Goal: Task Accomplishment & Management: Use online tool/utility

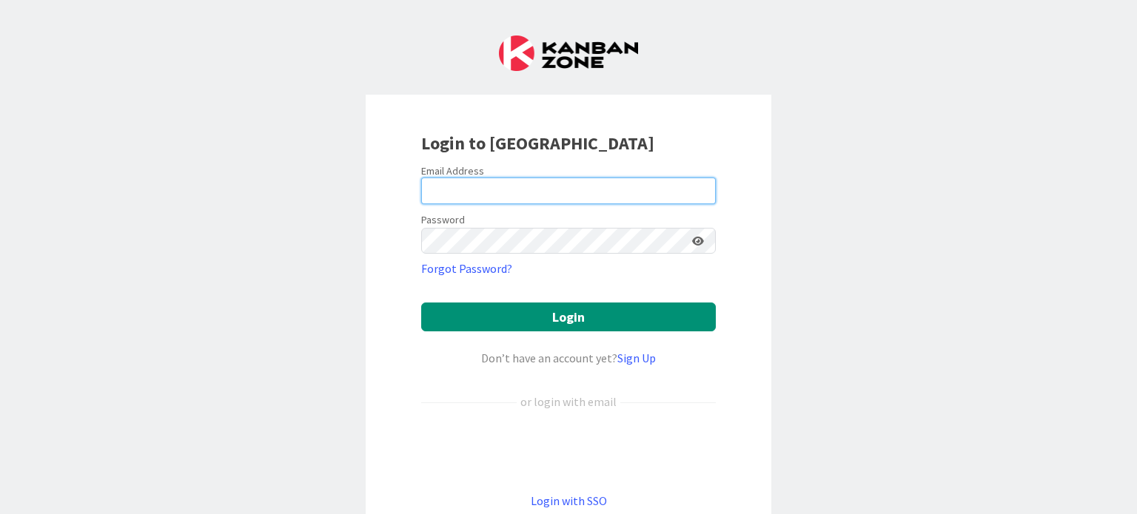
click at [511, 201] on input "email" at bounding box center [568, 191] width 295 height 27
type input "[EMAIL_ADDRESS][DOMAIN_NAME]"
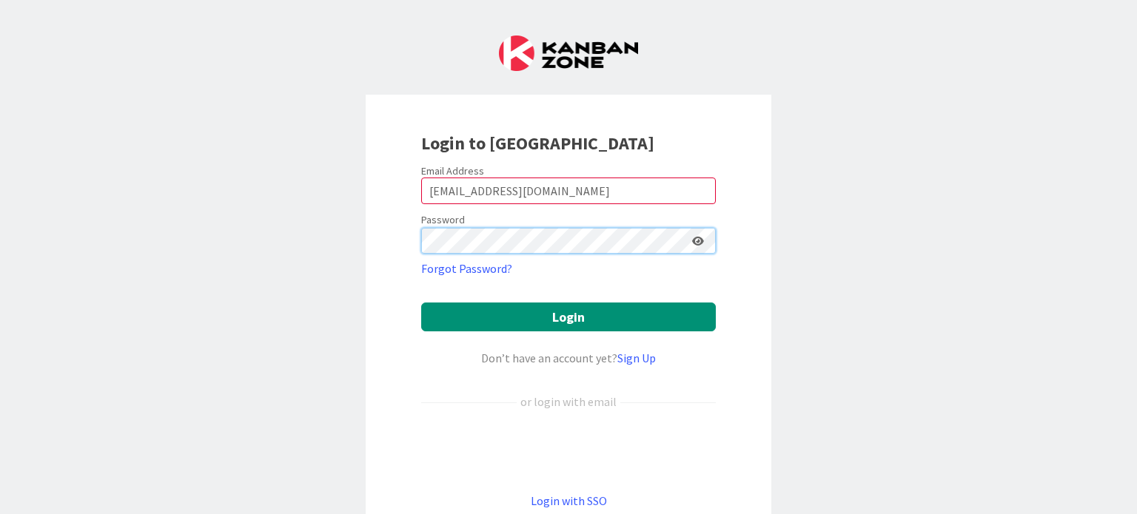
click at [421, 303] on button "Login" at bounding box center [568, 317] width 295 height 29
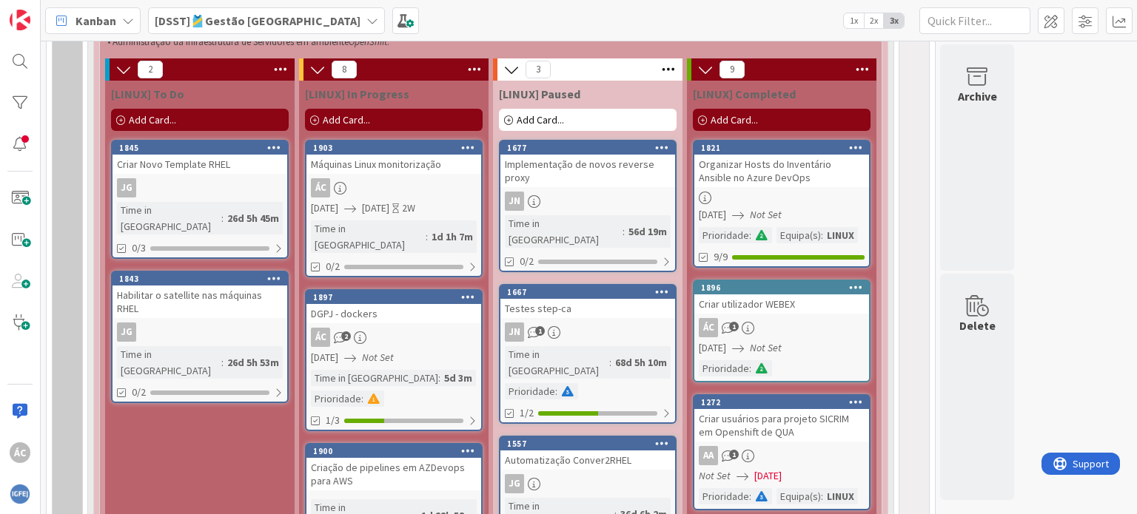
scroll to position [1332, 0]
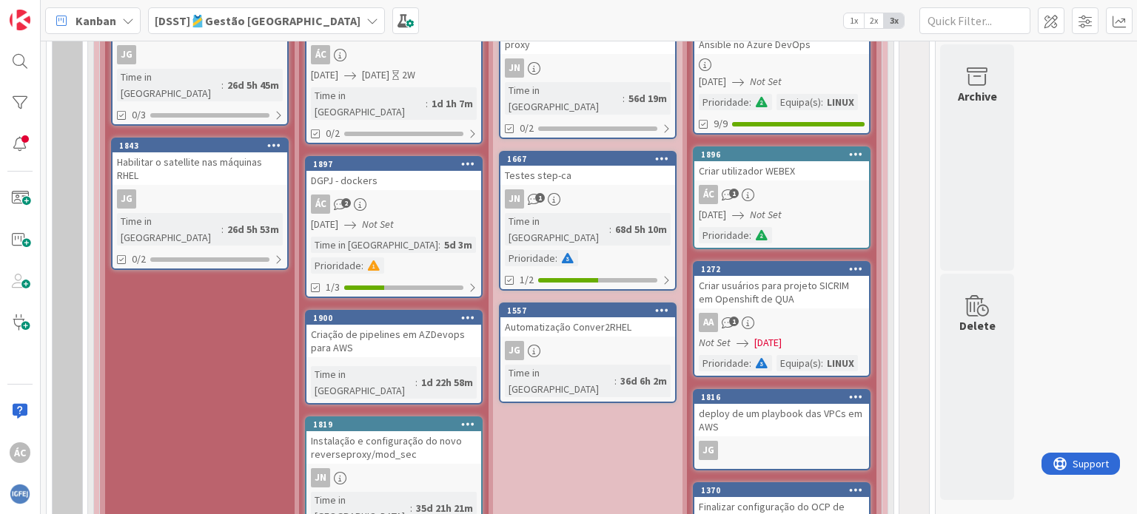
click at [391, 195] on div "ÁC 2" at bounding box center [393, 204] width 175 height 19
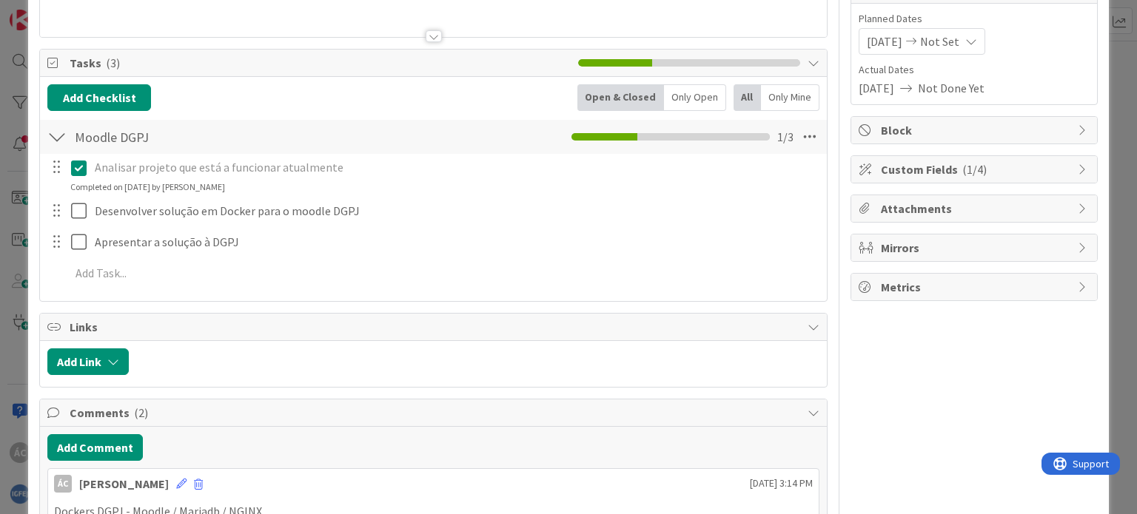
scroll to position [148, 0]
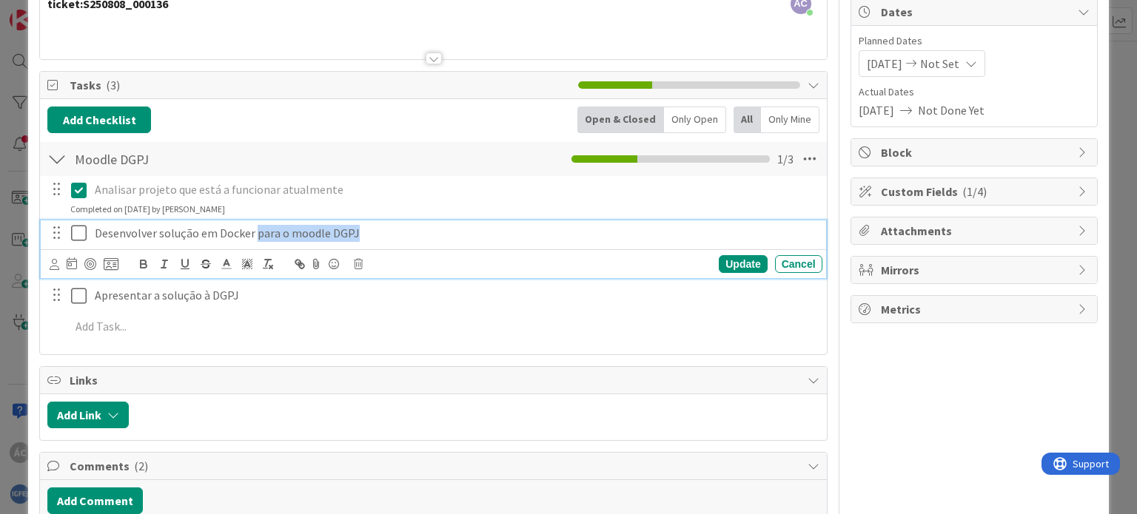
drag, startPoint x: 255, startPoint y: 235, endPoint x: 354, endPoint y: 236, distance: 99.9
click at [354, 236] on p "Desenvolver solução em Docker para o moodle DGPJ" at bounding box center [456, 233] width 722 height 17
click at [77, 230] on icon at bounding box center [82, 233] width 22 height 18
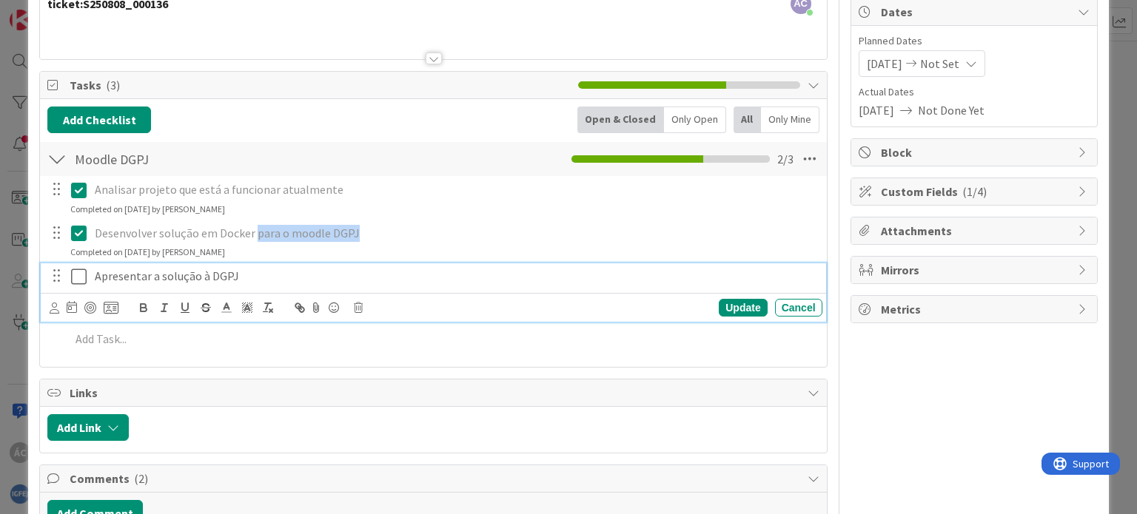
click at [77, 281] on icon at bounding box center [82, 277] width 22 height 18
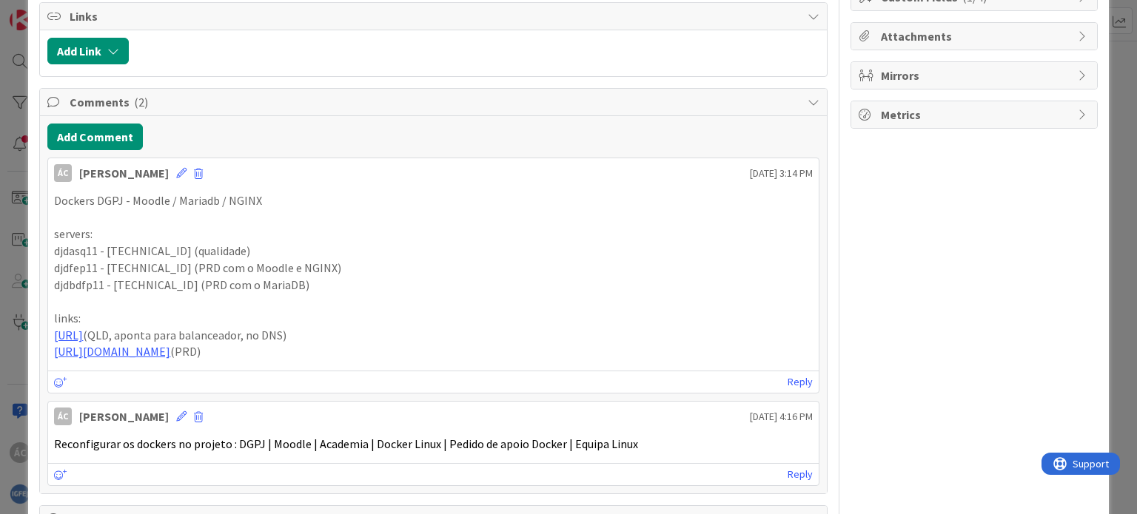
scroll to position [389, 0]
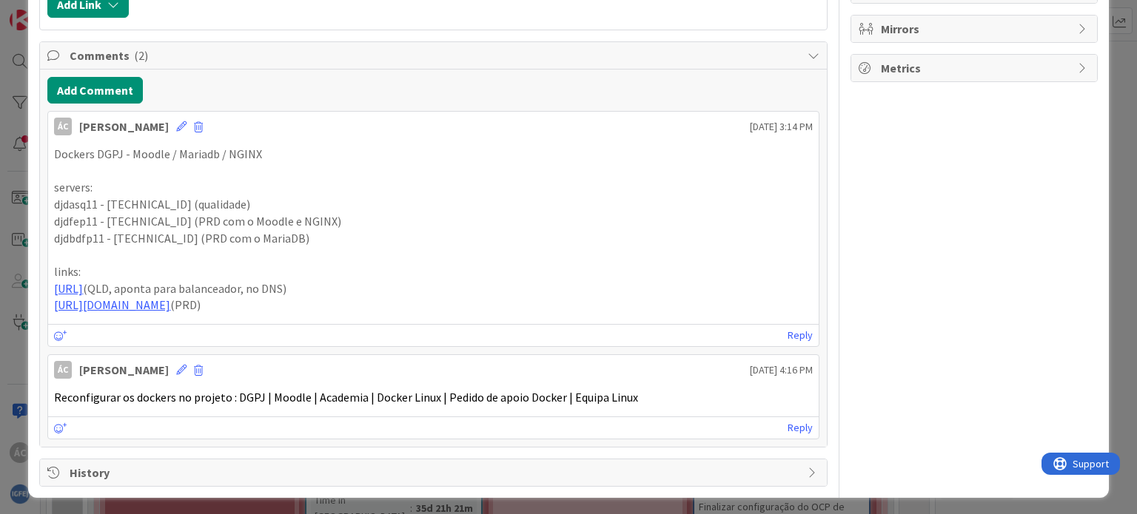
drag, startPoint x: 616, startPoint y: 386, endPoint x: 49, endPoint y: 387, distance: 566.8
click at [49, 387] on div "Reconfigurar os dockers no projeto : DGPJ | Moodle | Academia | Docker Linux | …" at bounding box center [433, 397] width 770 height 29
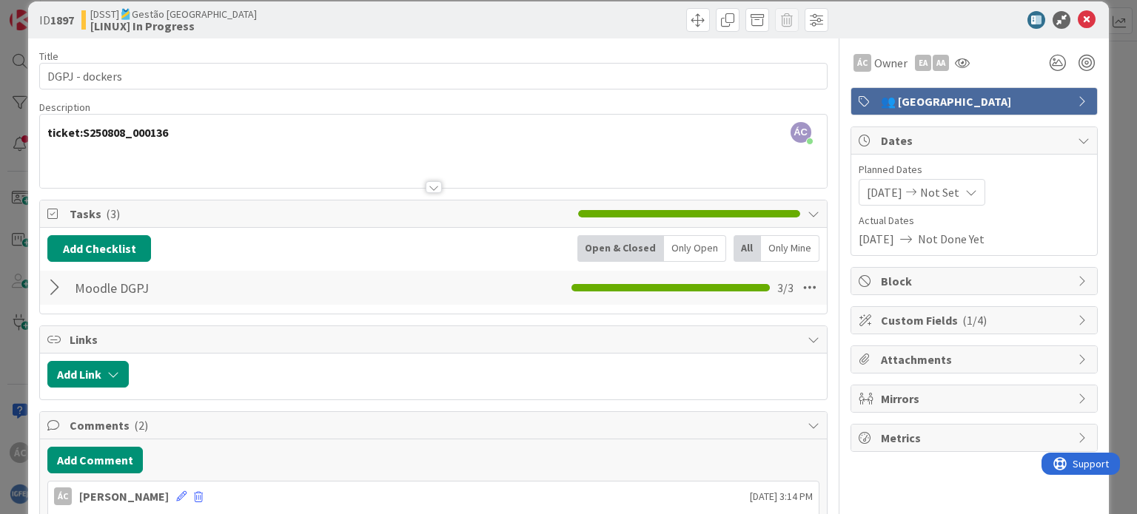
scroll to position [0, 0]
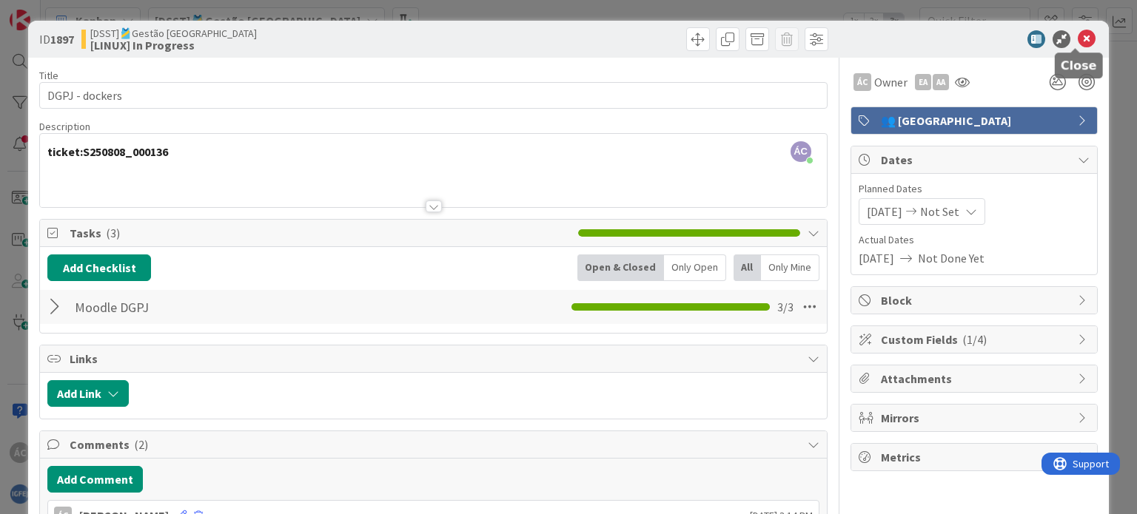
click at [1079, 36] on icon at bounding box center [1086, 39] width 18 height 18
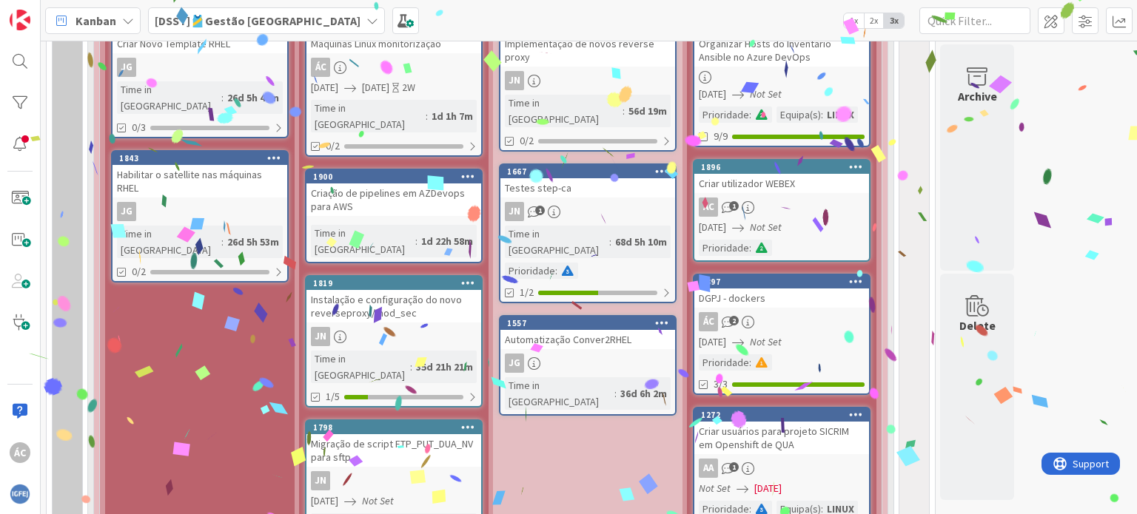
click at [705, 300] on div "DGPJ - dockers" at bounding box center [781, 298] width 175 height 19
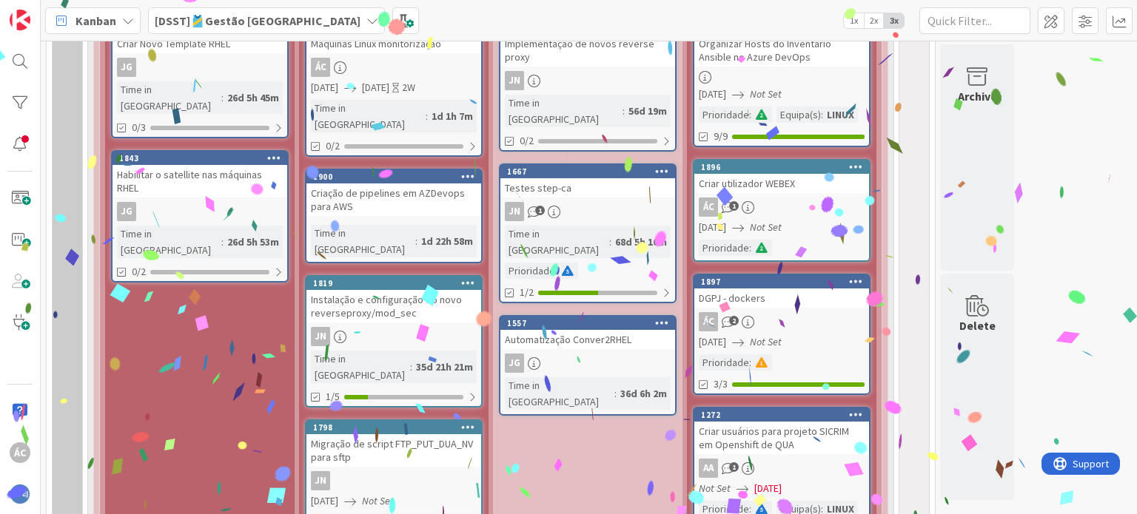
click at [705, 300] on div "375 🎽Gestão de Tarefas de Equipas Técnicas 131 DSST DSST = Departamento de Serv…" at bounding box center [589, 278] width 1096 height 474
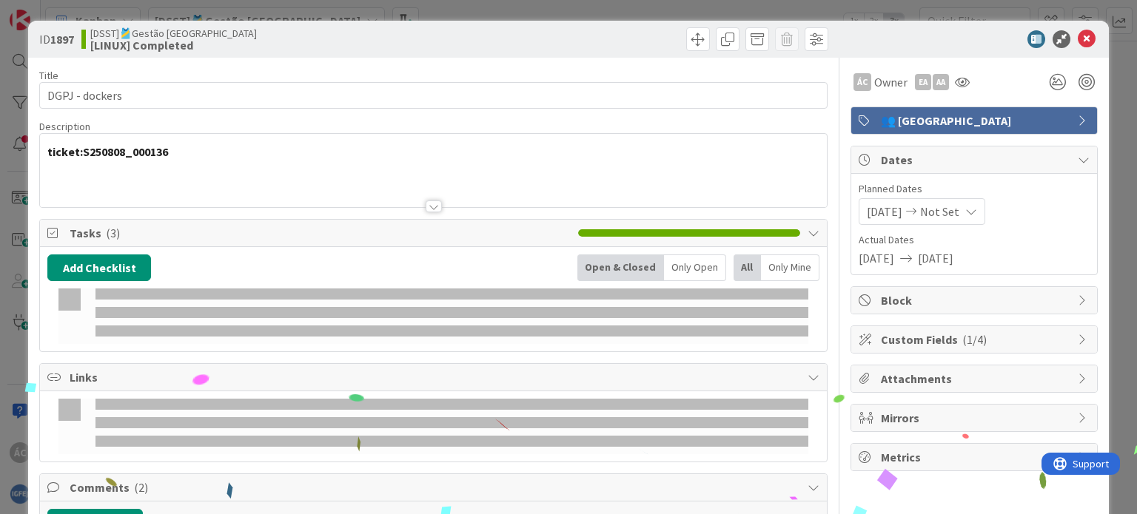
click at [705, 300] on div at bounding box center [432, 317] width 749 height 56
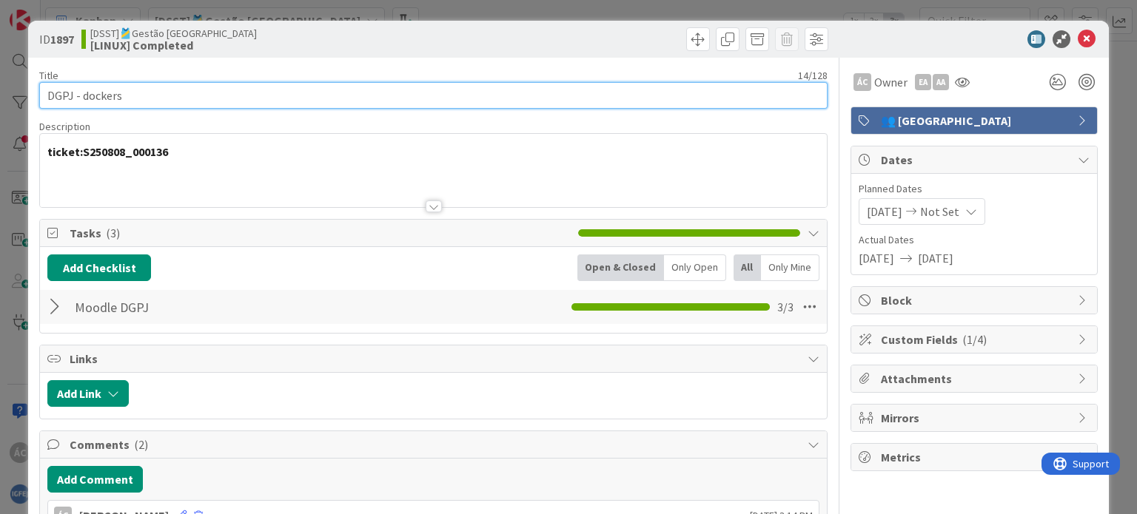
drag, startPoint x: 140, startPoint y: 91, endPoint x: 9, endPoint y: 92, distance: 131.0
click at [9, 92] on div "ID 1897 [DSST]🎽Gestão Equipas [LINUX] Completed Title 14 / 128 DGPJ - dockers D…" at bounding box center [568, 257] width 1137 height 514
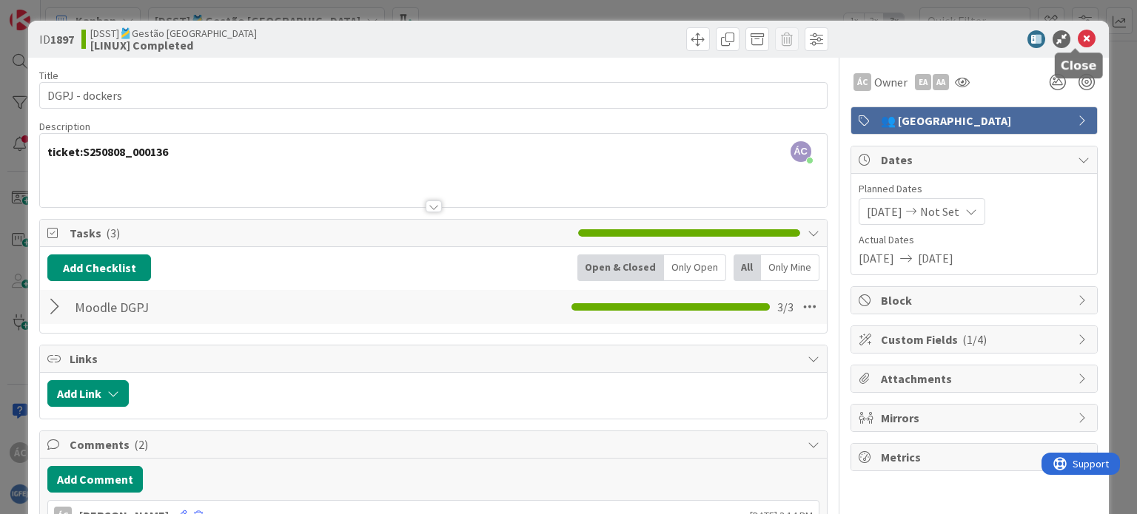
click at [1078, 41] on icon at bounding box center [1086, 39] width 18 height 18
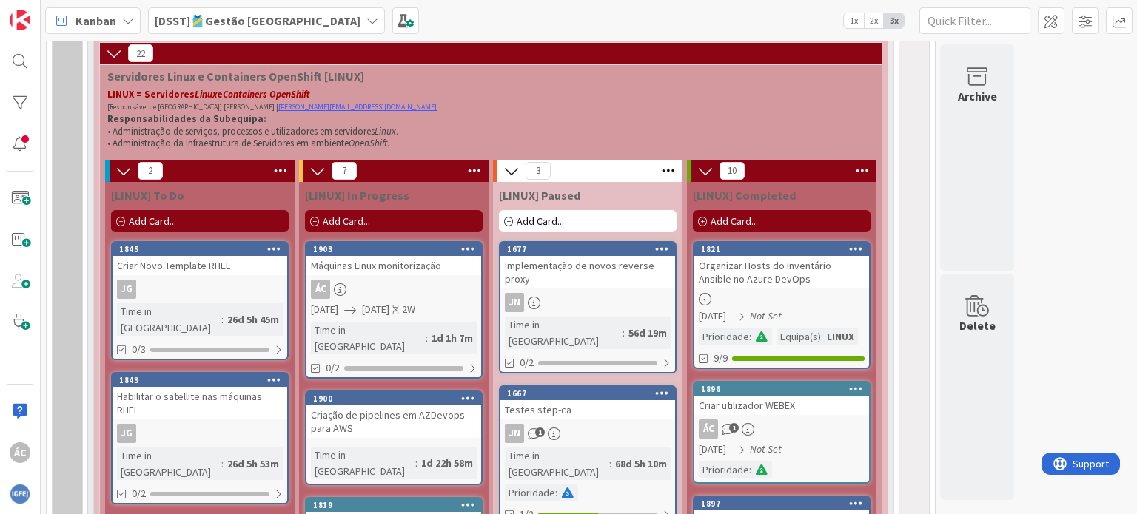
click at [366, 226] on span "Add Card..." at bounding box center [346, 221] width 47 height 13
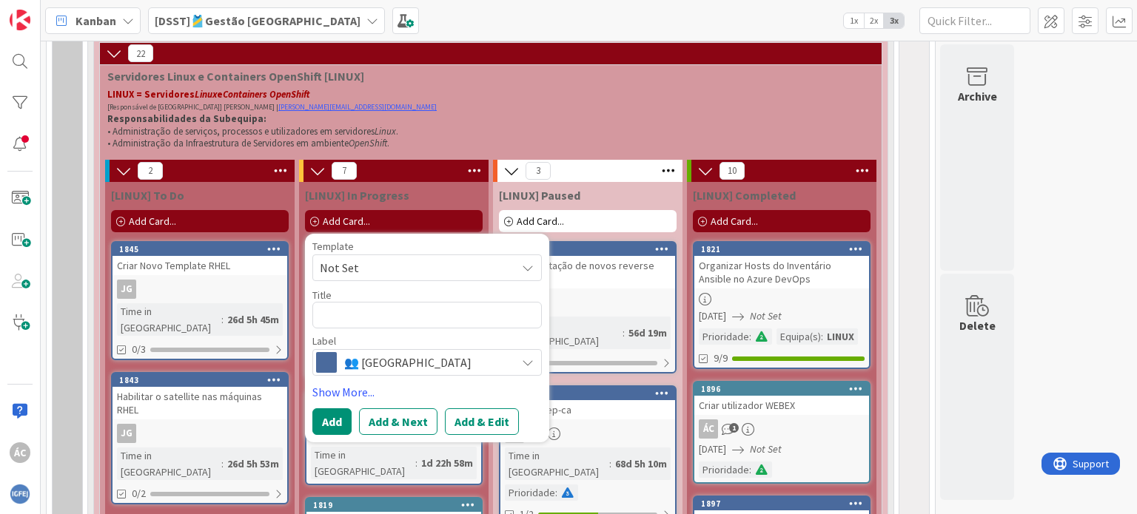
type textarea "x"
type textarea "DGPJ - dockers"
drag, startPoint x: 355, startPoint y: 316, endPoint x: 417, endPoint y: 313, distance: 62.2
click at [417, 313] on textarea "DGPJ - dockers" at bounding box center [426, 315] width 229 height 27
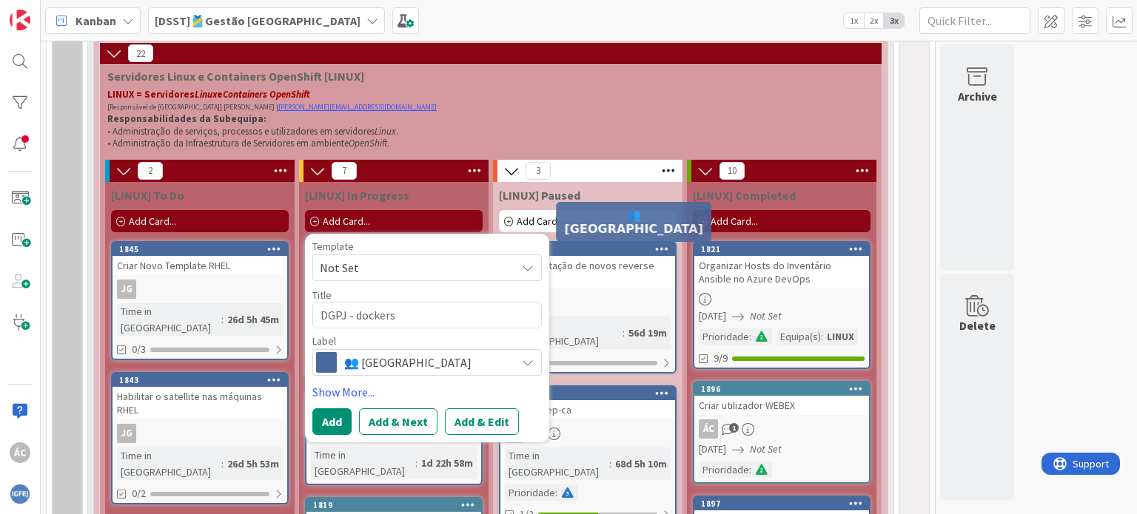
type textarea "x"
type textarea "DGPJ - D"
type textarea "x"
type textarea "DGPJ - Do"
type textarea "x"
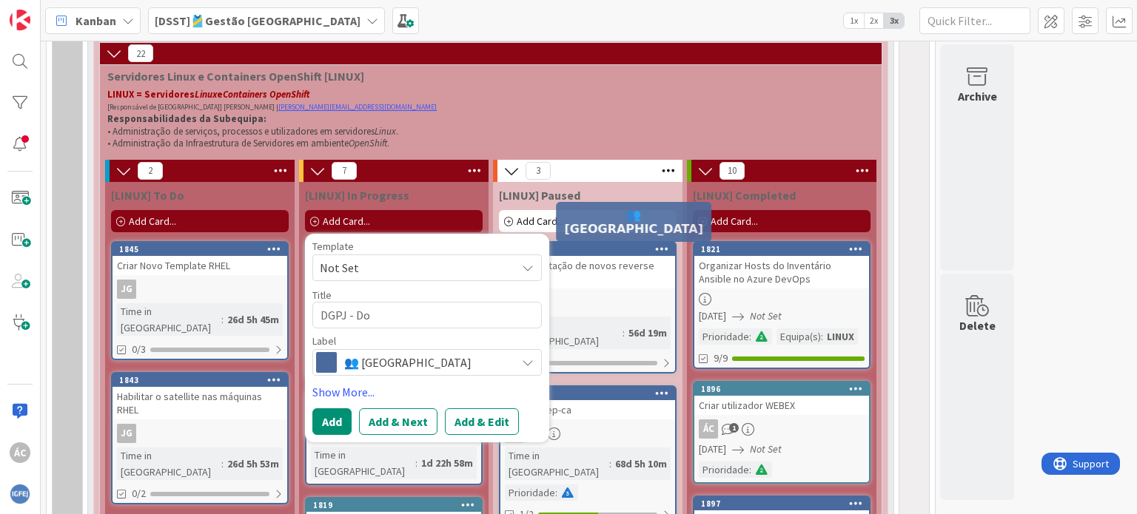
type textarea "DGPJ - Doc"
type textarea "x"
type textarea "DGPJ - Dock"
type textarea "x"
type textarea "DGPJ - Docke"
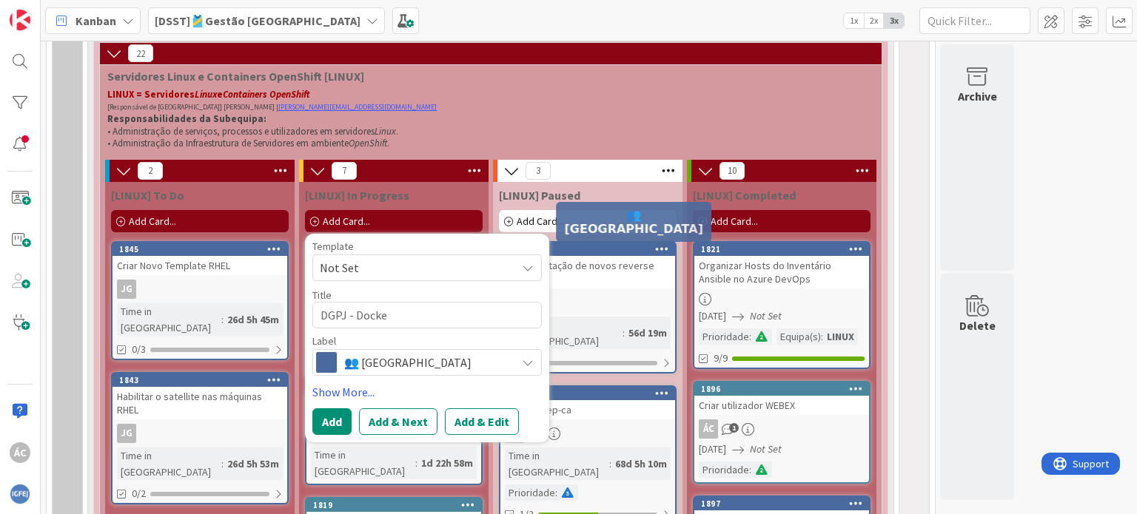
type textarea "x"
type textarea "DGPJ - Docker"
type textarea "x"
type textarea "DGPJ - Docker"
type textarea "x"
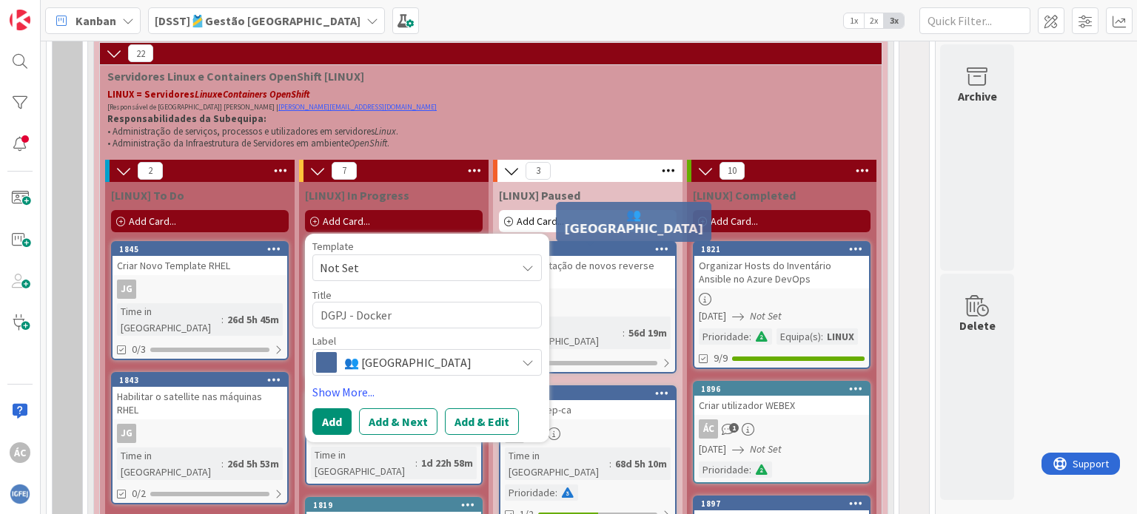
type textarea "DGPJ - Docker D"
type textarea "x"
type textarea "DGPJ - Docker DE"
type textarea "x"
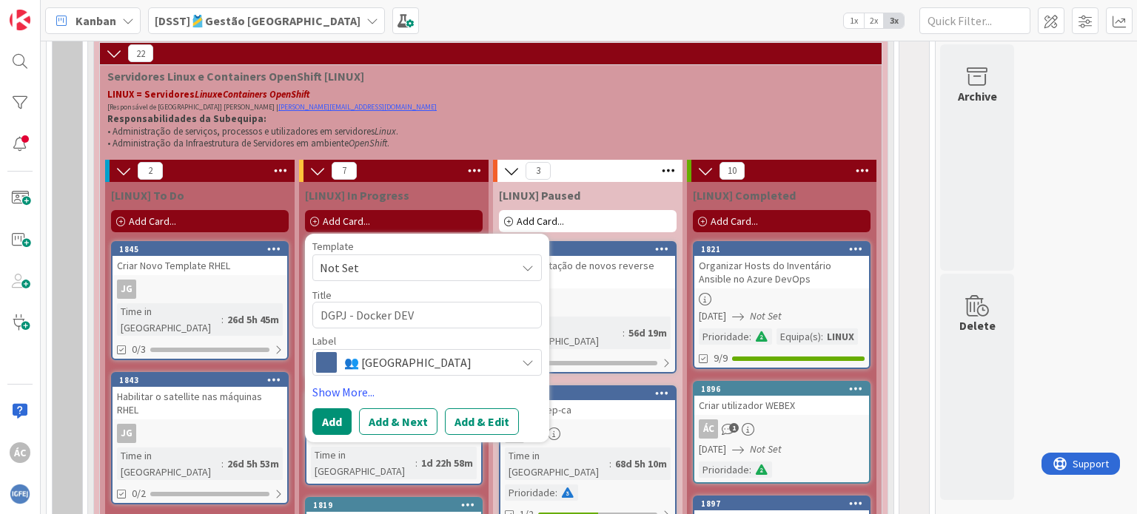
type textarea "DGPJ - Docker DEV"
click at [396, 371] on span "👥 [GEOGRAPHIC_DATA]" at bounding box center [426, 362] width 164 height 21
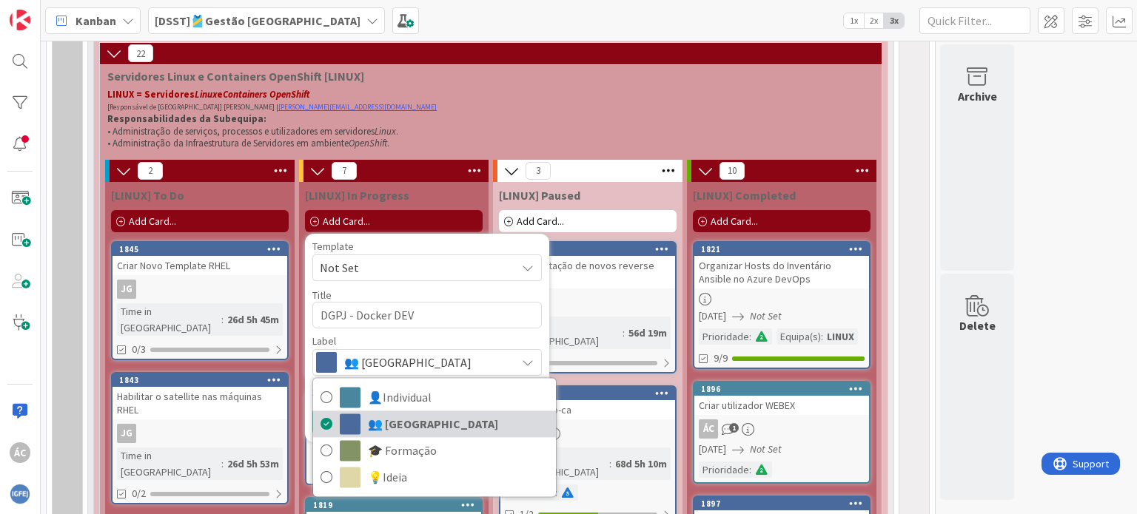
click at [413, 420] on span "👥 [GEOGRAPHIC_DATA]" at bounding box center [458, 424] width 181 height 22
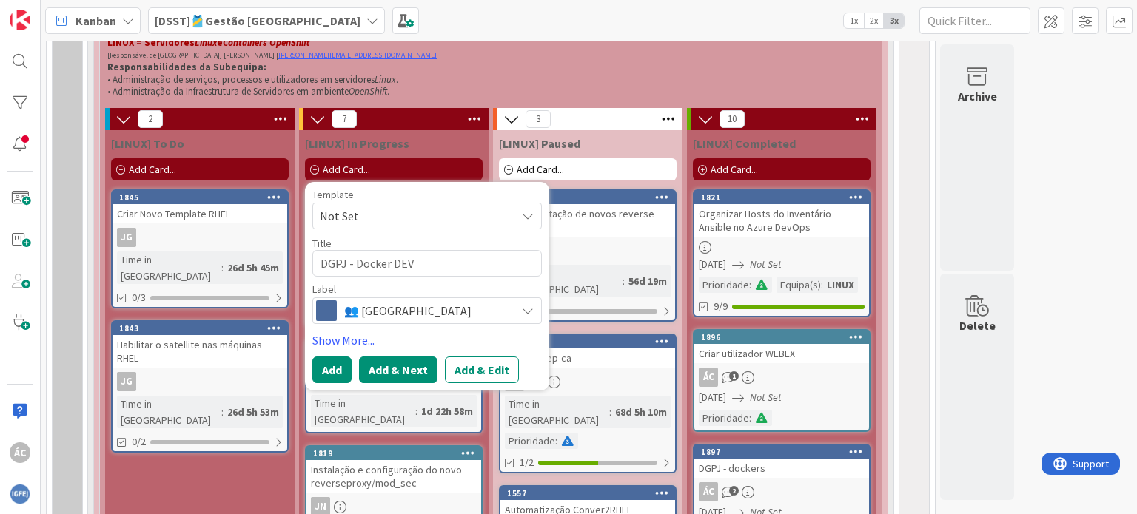
scroll to position [1171, 0]
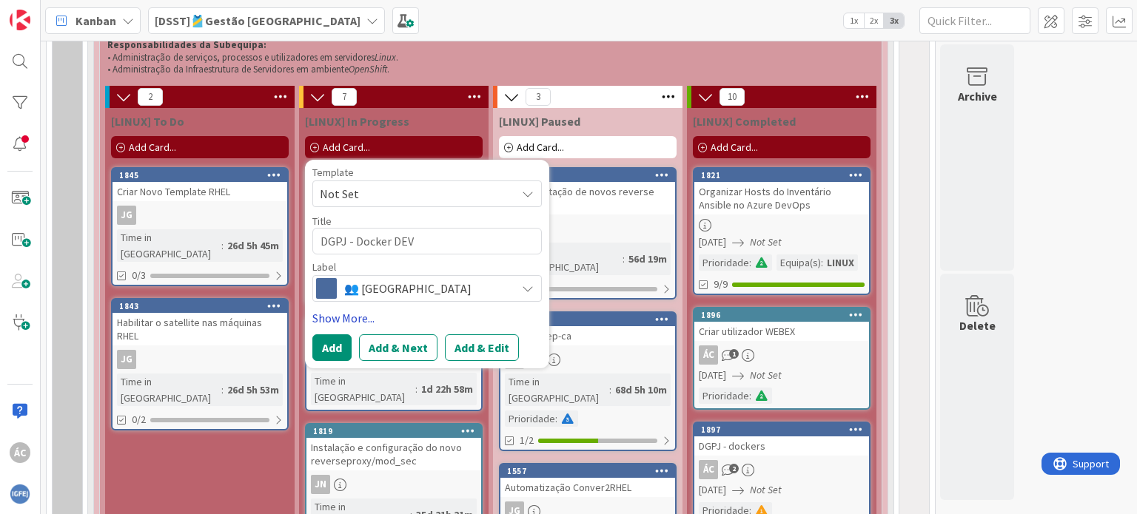
click at [328, 320] on link "Show More..." at bounding box center [426, 318] width 229 height 18
type textarea "x"
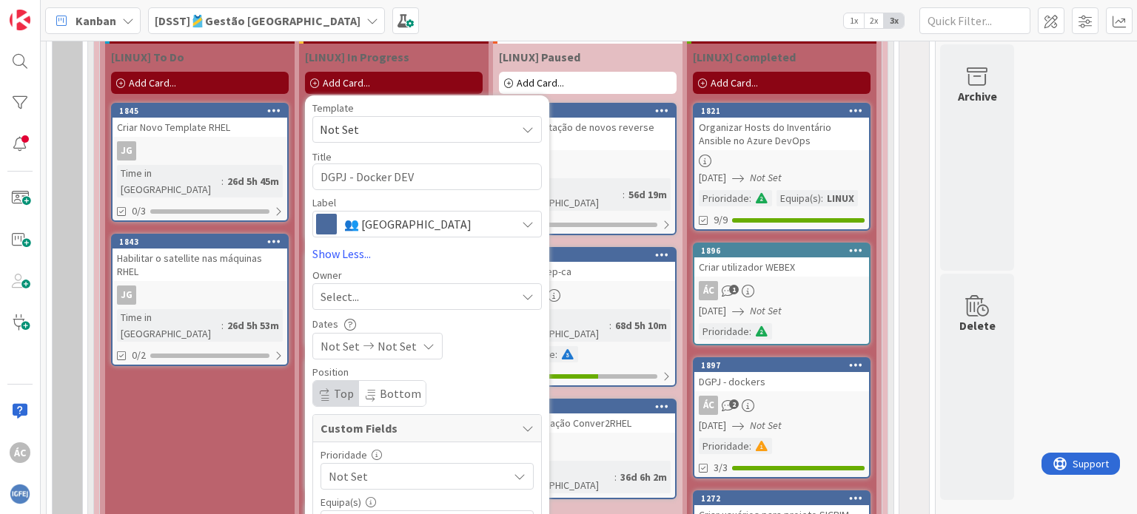
scroll to position [1319, 0]
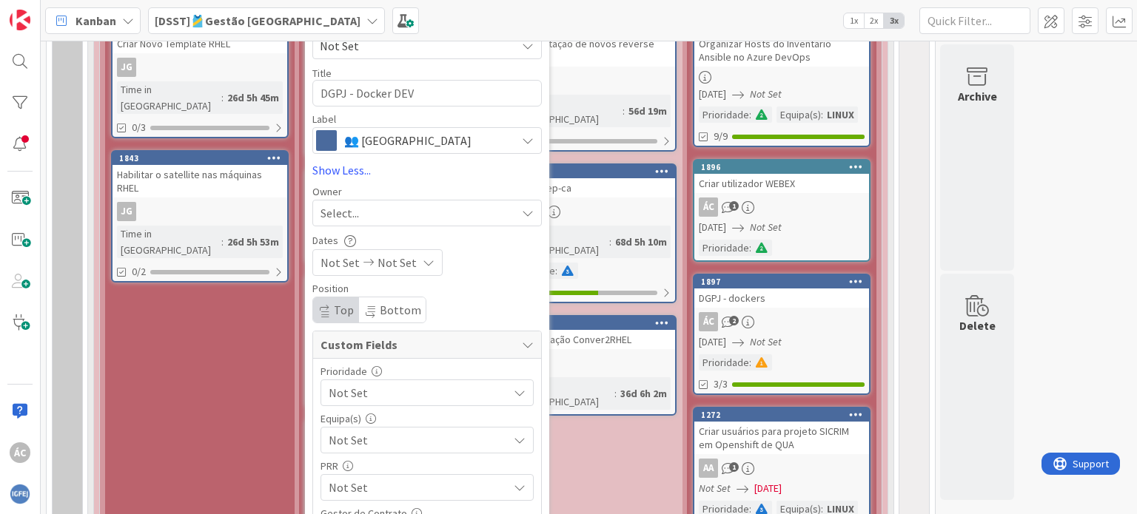
click at [461, 212] on div "Select..." at bounding box center [417, 213] width 195 height 18
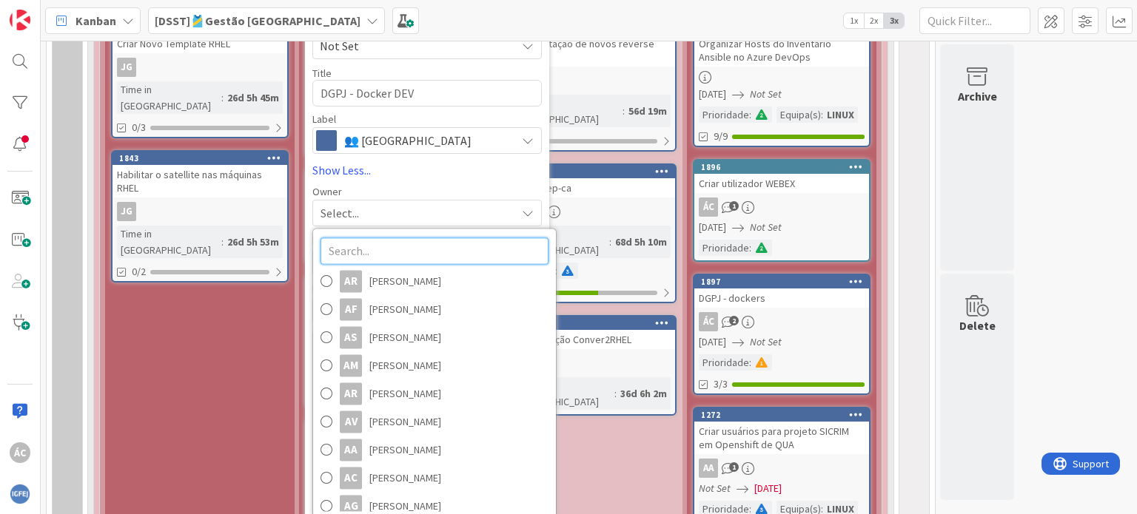
click at [417, 252] on input "text" at bounding box center [434, 251] width 228 height 27
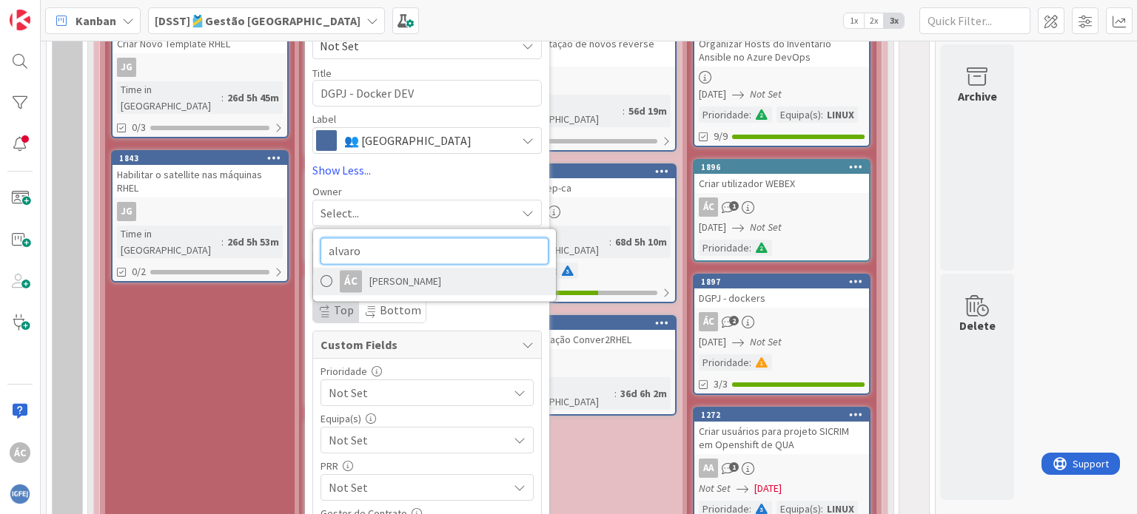
type input "alvaro"
click at [429, 288] on span "[PERSON_NAME]" at bounding box center [405, 281] width 72 height 22
type textarea "x"
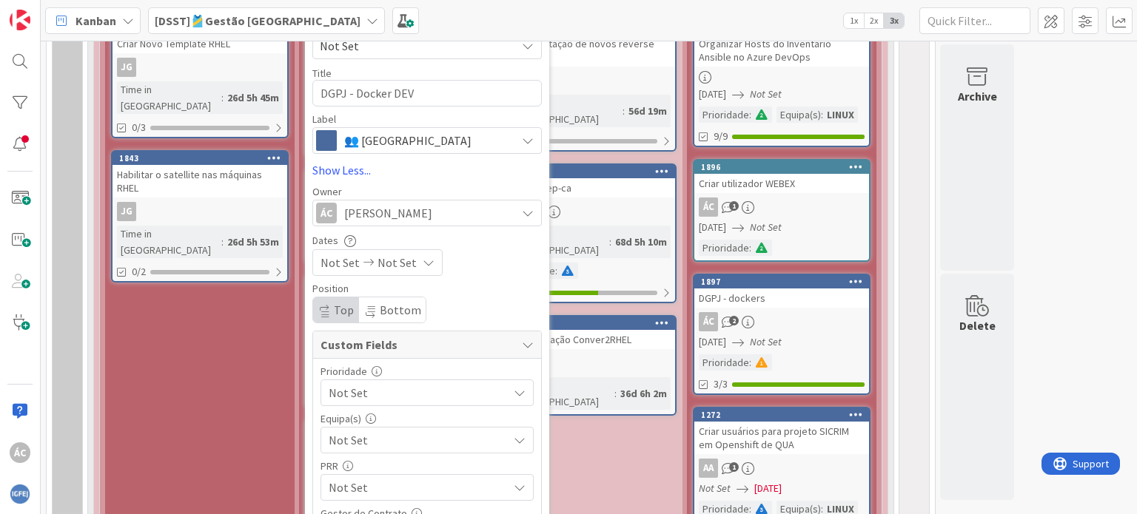
click at [326, 268] on span "Not Set" at bounding box center [339, 263] width 39 height 18
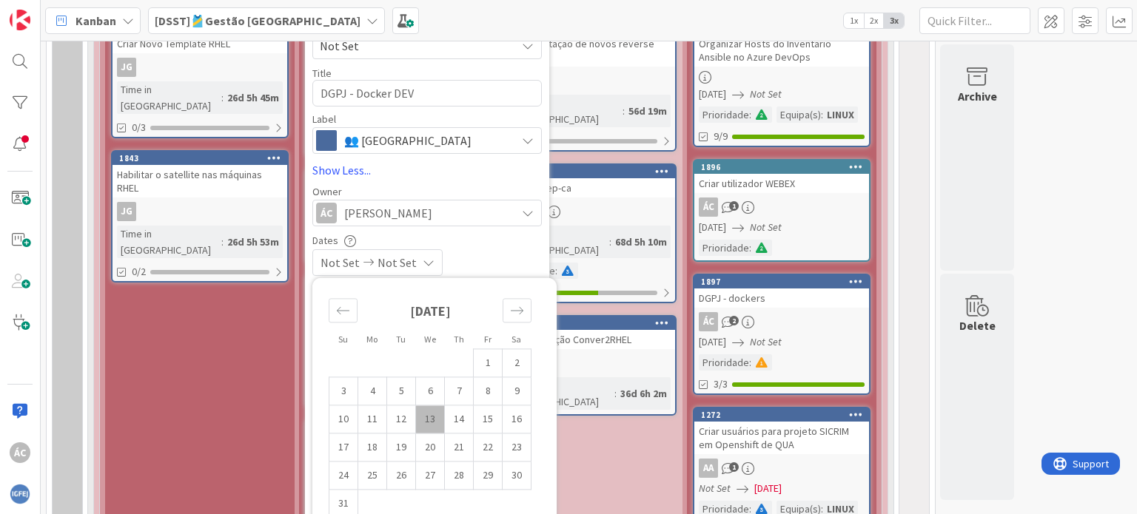
click at [426, 420] on td "13" at bounding box center [430, 420] width 29 height 28
type input "[DATE]"
click at [477, 245] on div "Dates" at bounding box center [426, 240] width 229 height 13
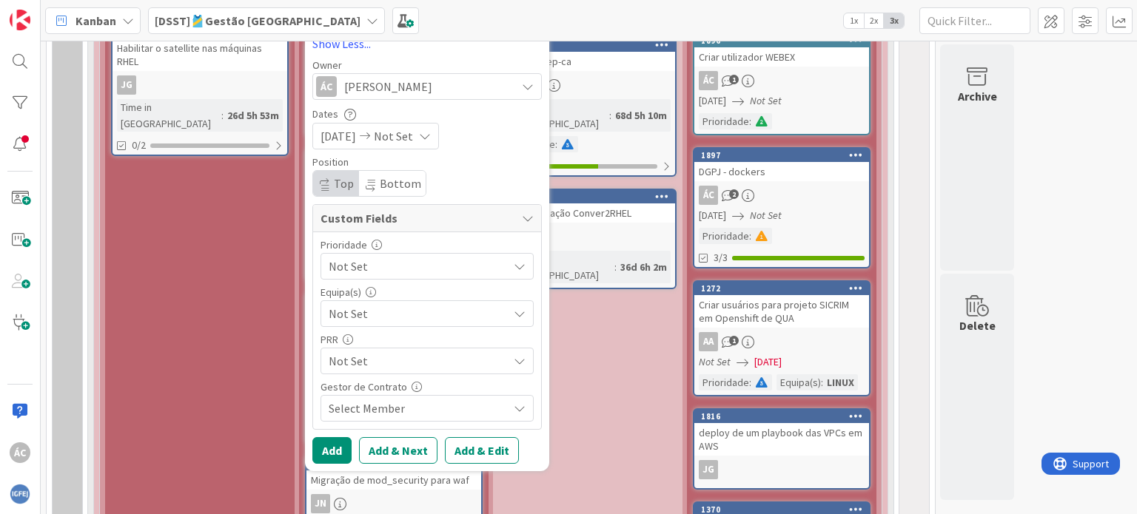
scroll to position [1467, 0]
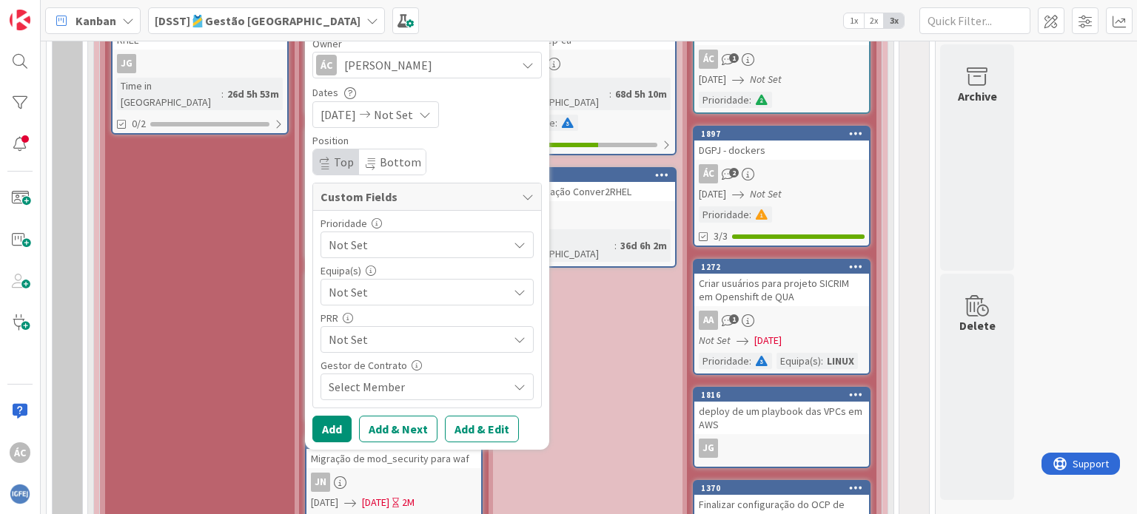
click at [454, 241] on span "Not Set" at bounding box center [415, 245] width 172 height 21
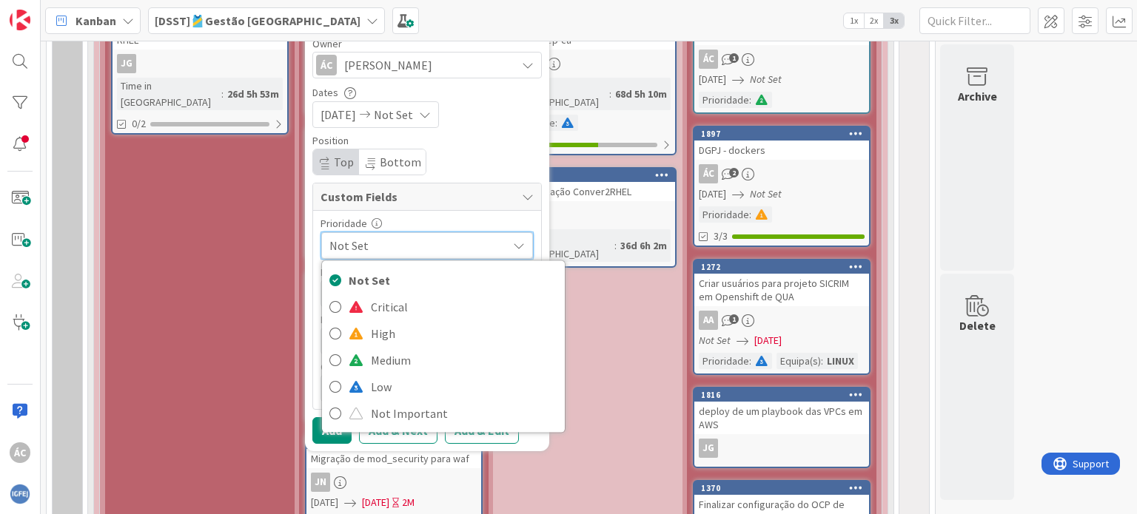
click at [454, 241] on span "Not Set" at bounding box center [414, 245] width 170 height 21
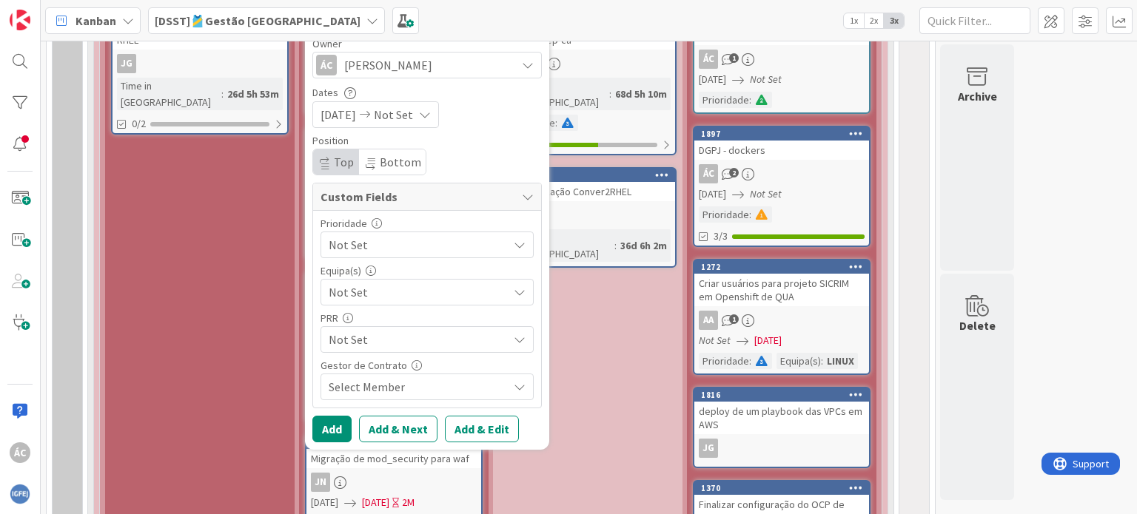
click at [454, 248] on span "Not Set" at bounding box center [415, 245] width 172 height 21
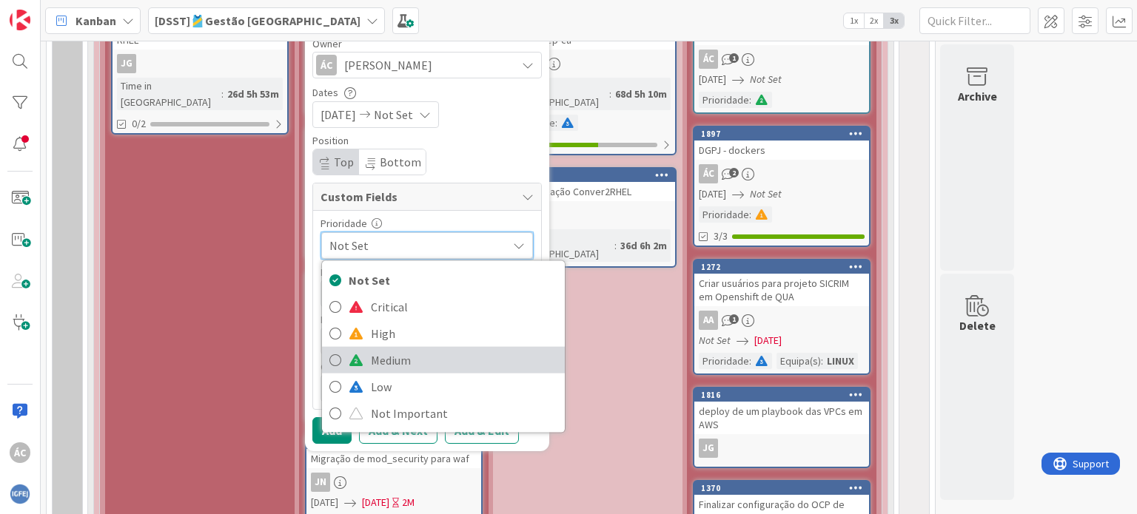
click at [418, 361] on span "Medium" at bounding box center [464, 360] width 186 height 22
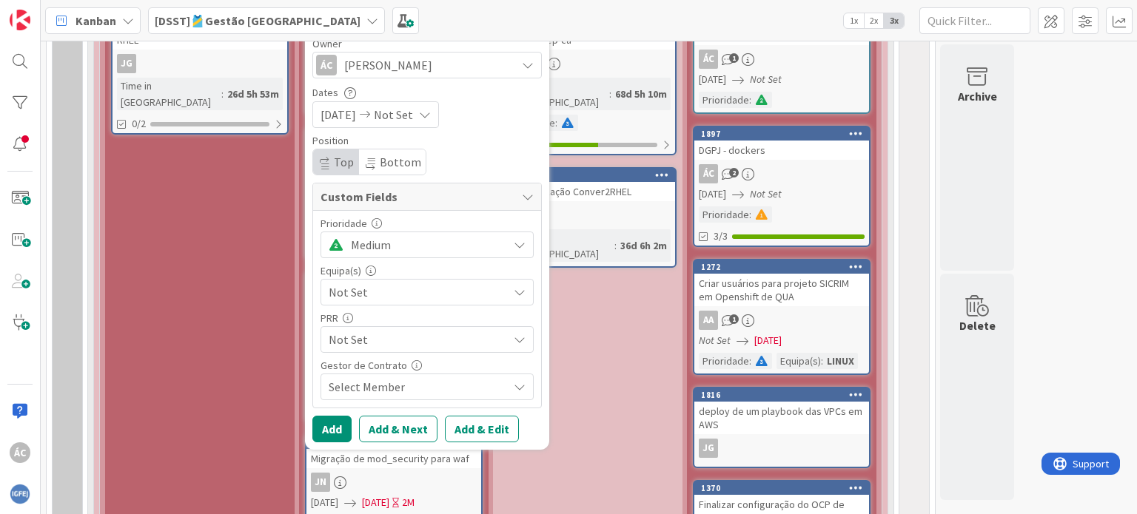
click at [441, 295] on span "Not Set" at bounding box center [418, 292] width 179 height 18
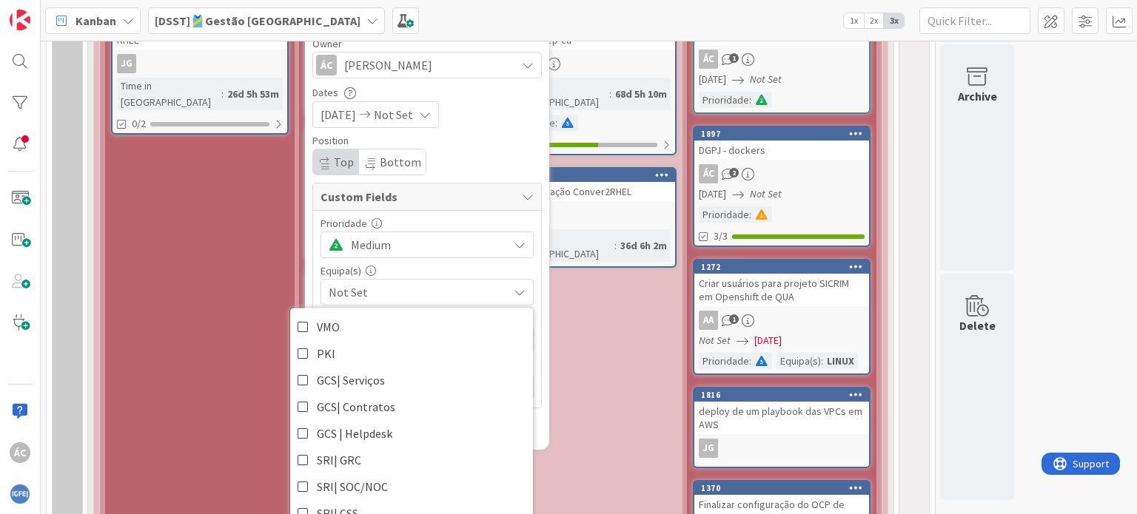
click at [431, 288] on span "Not Set" at bounding box center [418, 292] width 179 height 18
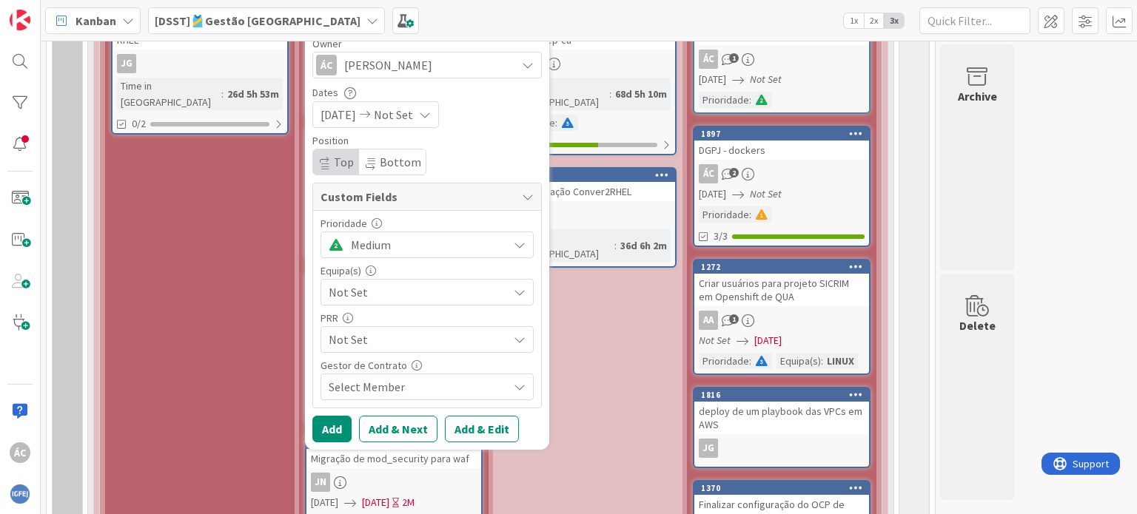
click at [431, 288] on span "Not Set" at bounding box center [418, 292] width 179 height 18
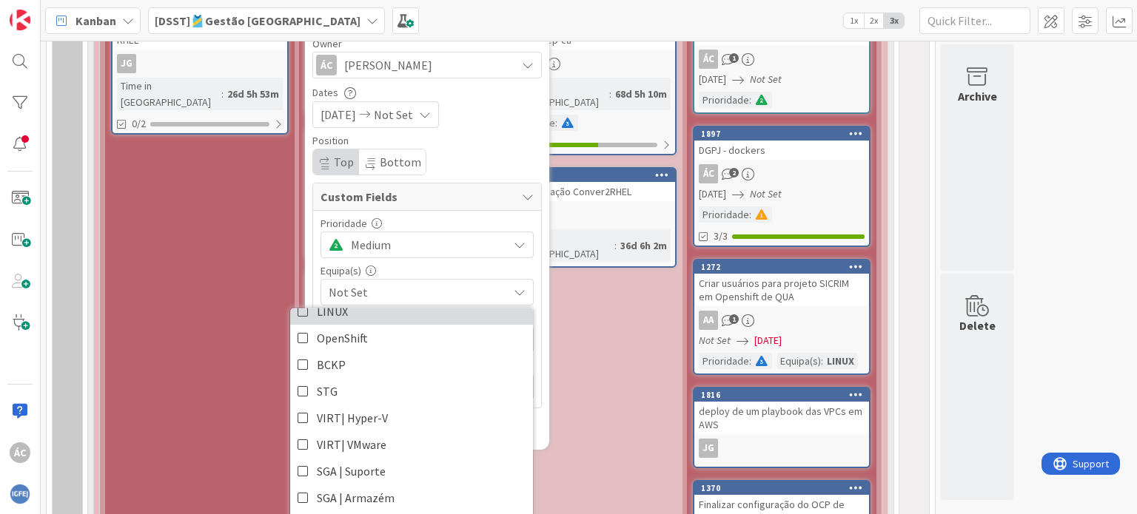
click at [352, 318] on link "LINUX" at bounding box center [411, 311] width 243 height 27
type textarea "x"
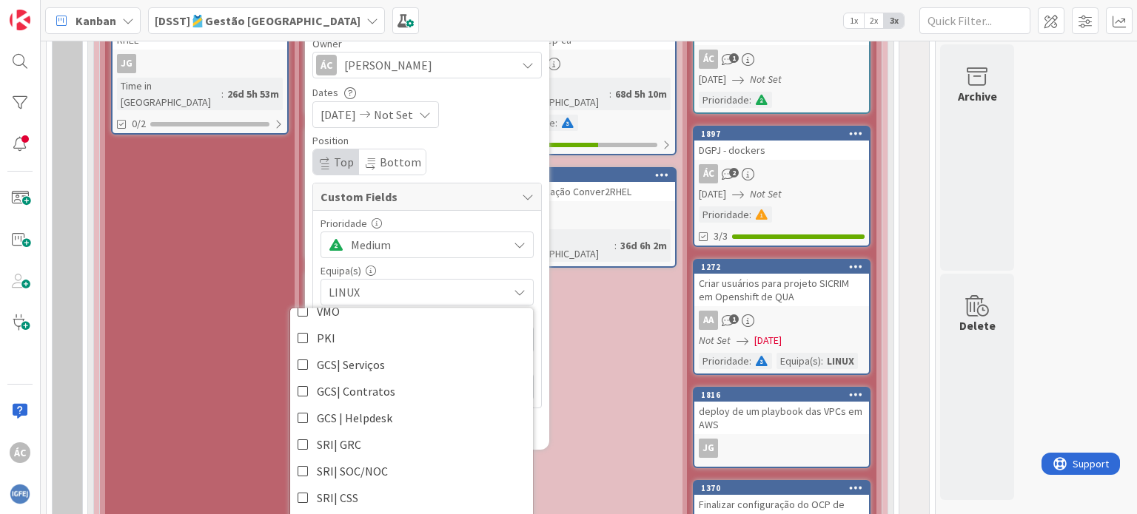
click at [487, 221] on div "Prioridade" at bounding box center [426, 223] width 213 height 10
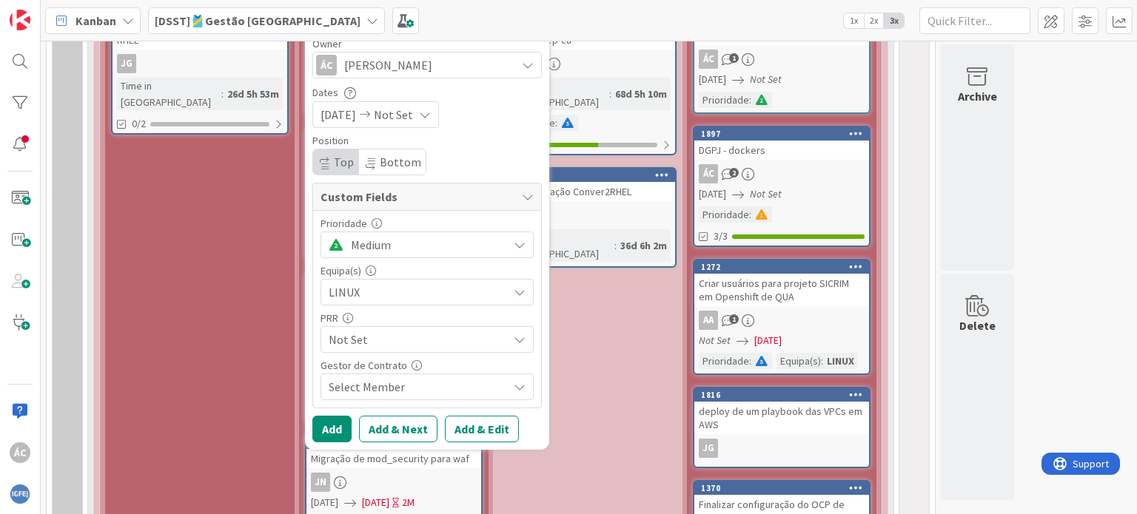
scroll to position [1541, 0]
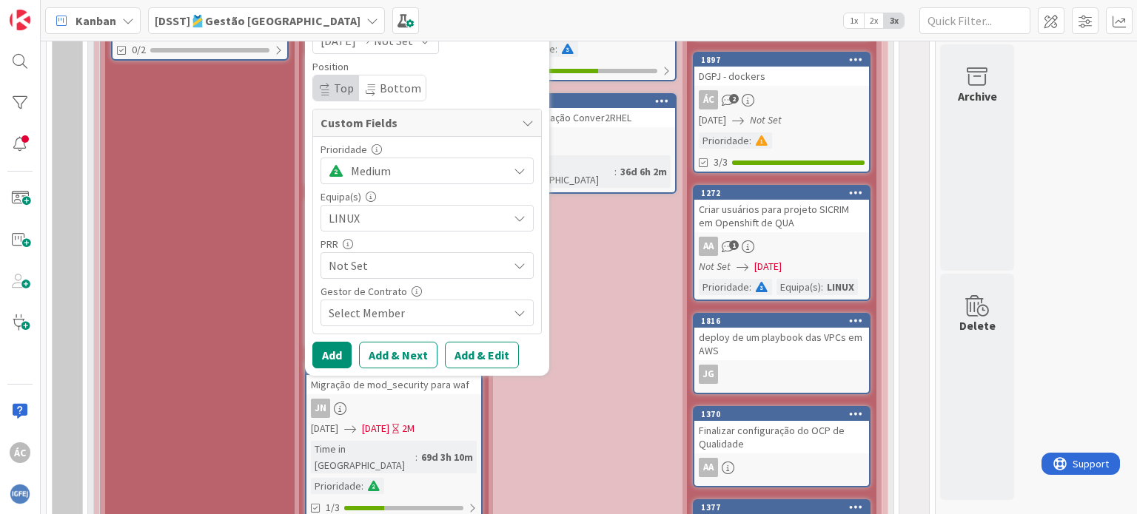
click at [438, 275] on span "Not Set" at bounding box center [418, 266] width 179 height 18
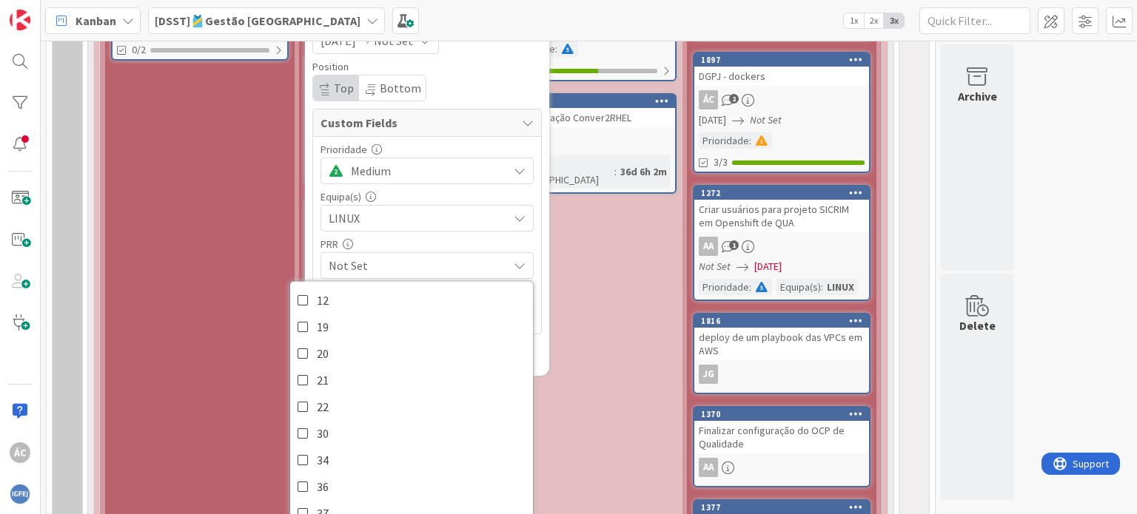
click at [439, 272] on span "Not Set" at bounding box center [418, 266] width 179 height 18
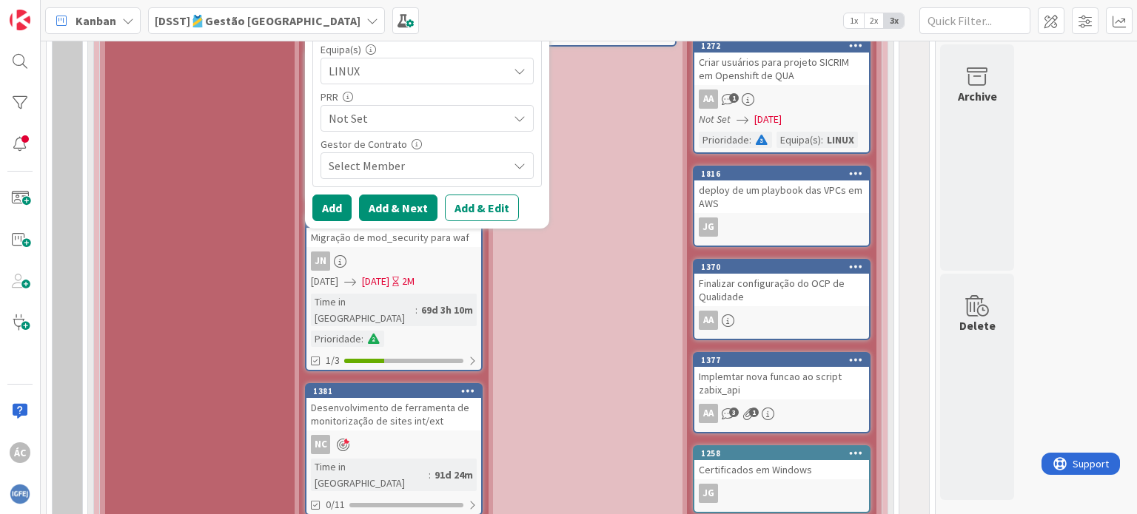
scroll to position [1689, 0]
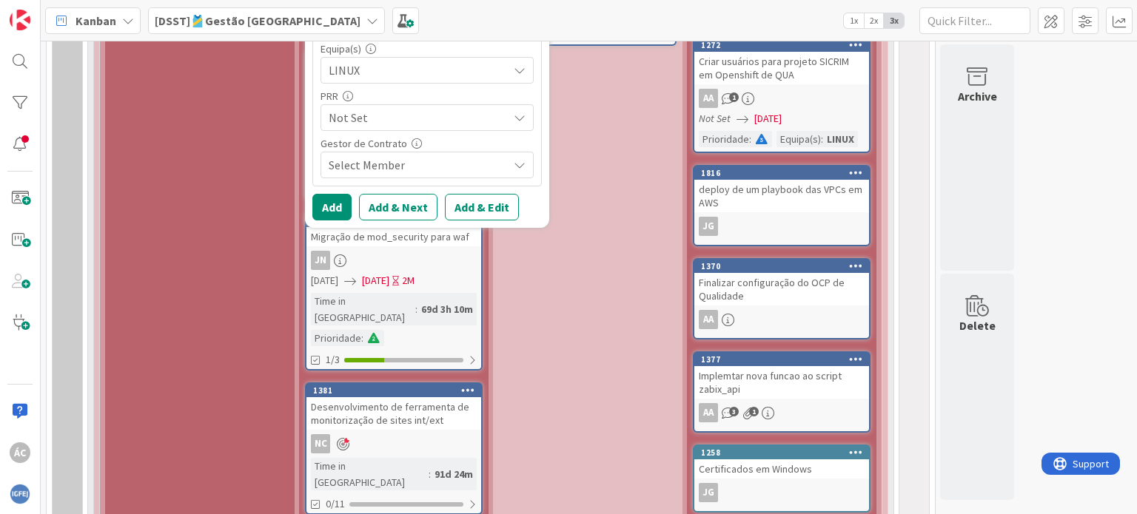
click at [433, 168] on div "Select Member" at bounding box center [418, 165] width 179 height 18
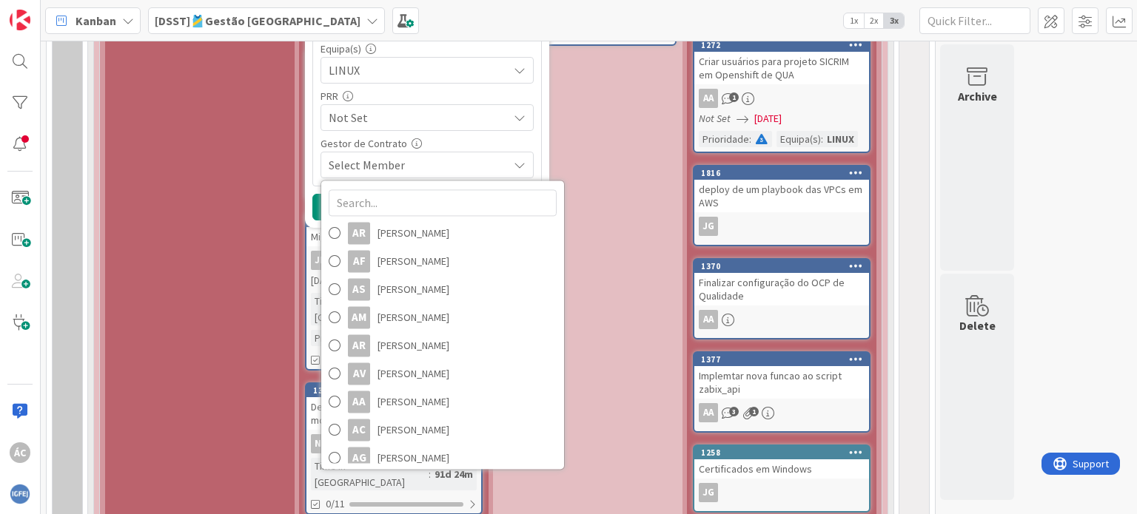
click at [433, 168] on div "Select Member" at bounding box center [418, 165] width 179 height 18
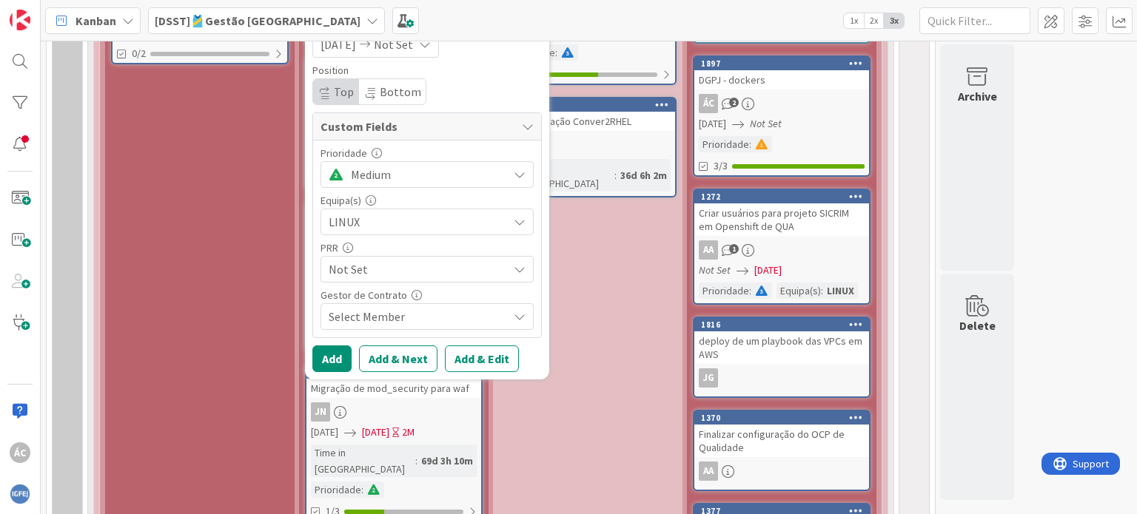
scroll to position [1541, 0]
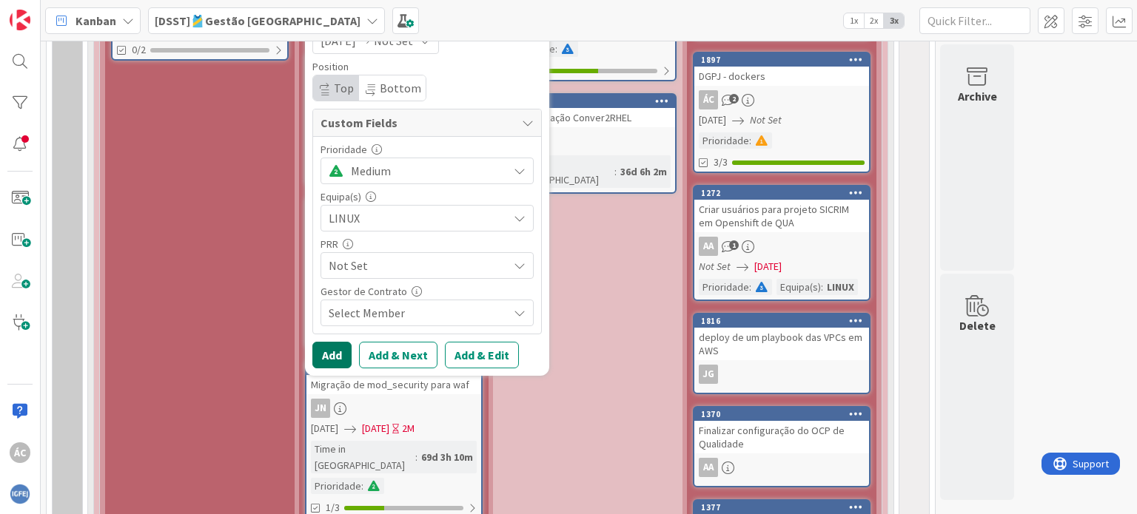
click at [338, 357] on button "Add" at bounding box center [331, 355] width 39 height 27
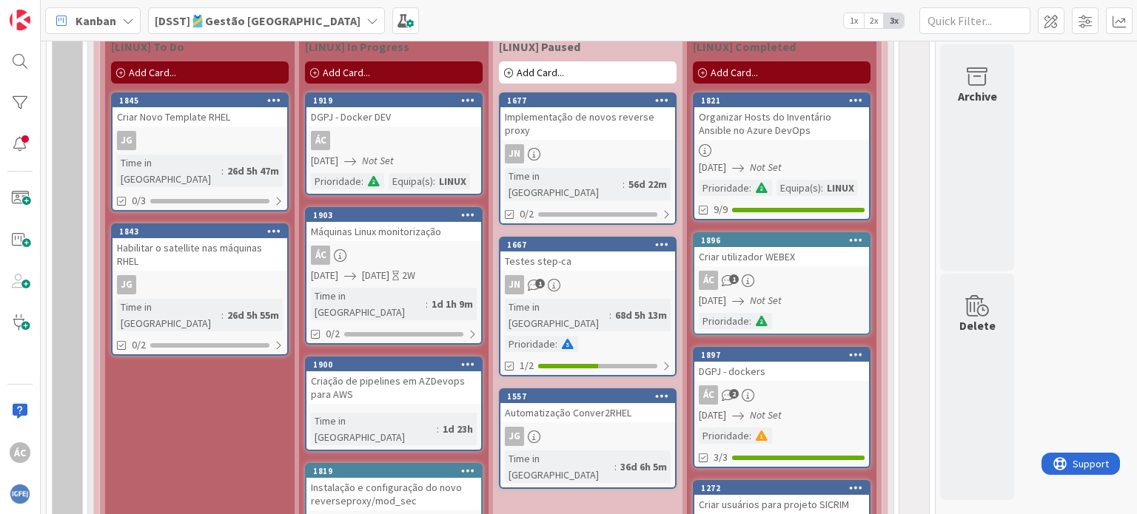
scroll to position [1245, 0]
click at [406, 130] on link "1919 DGPJ - Docker DEV ÁC [DATE] Not Set Prioridade : [GEOGRAPHIC_DATA](s) : LI…" at bounding box center [394, 144] width 178 height 103
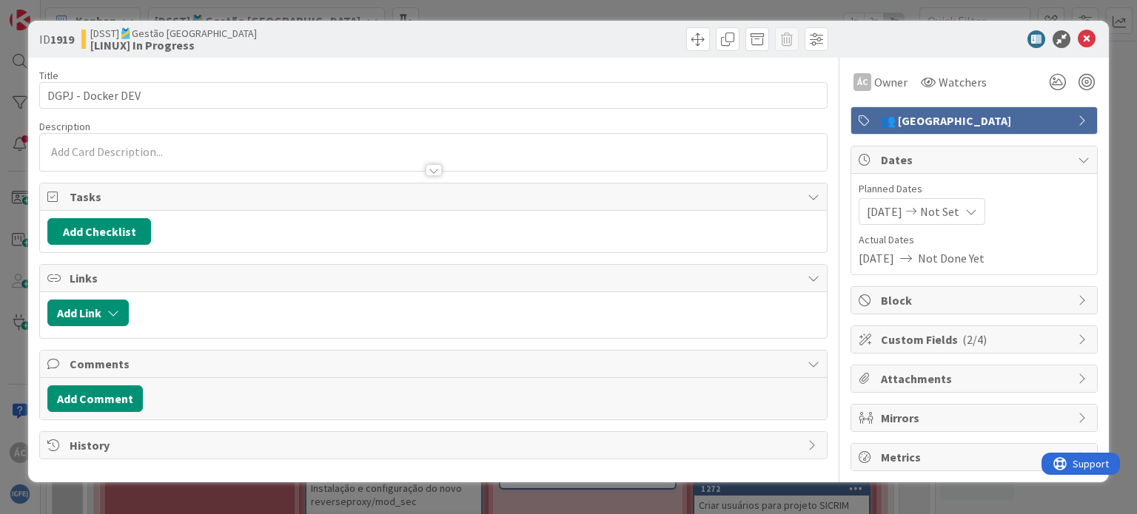
click at [106, 152] on div at bounding box center [433, 152] width 786 height 37
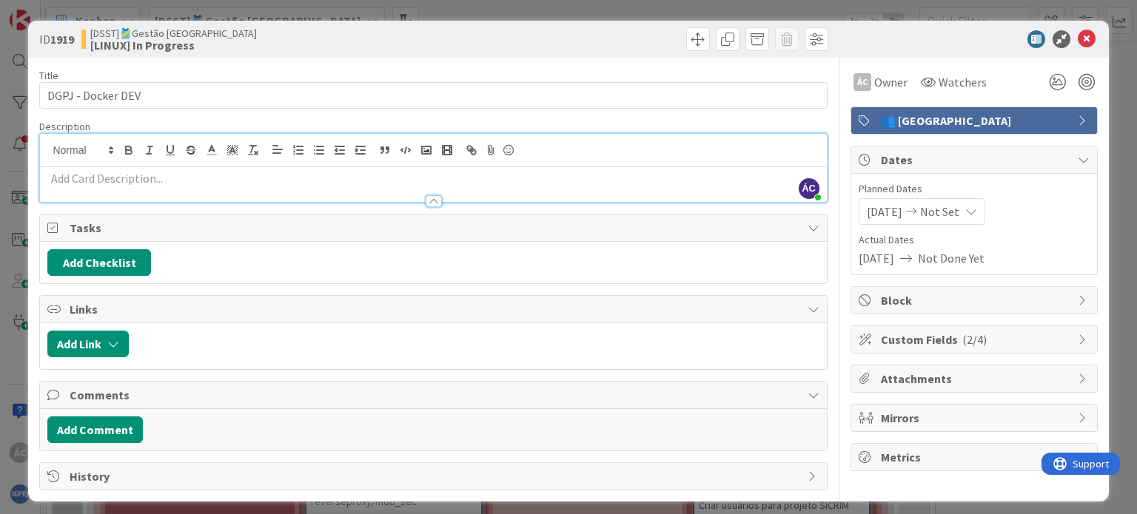
click at [146, 184] on p at bounding box center [432, 178] width 771 height 17
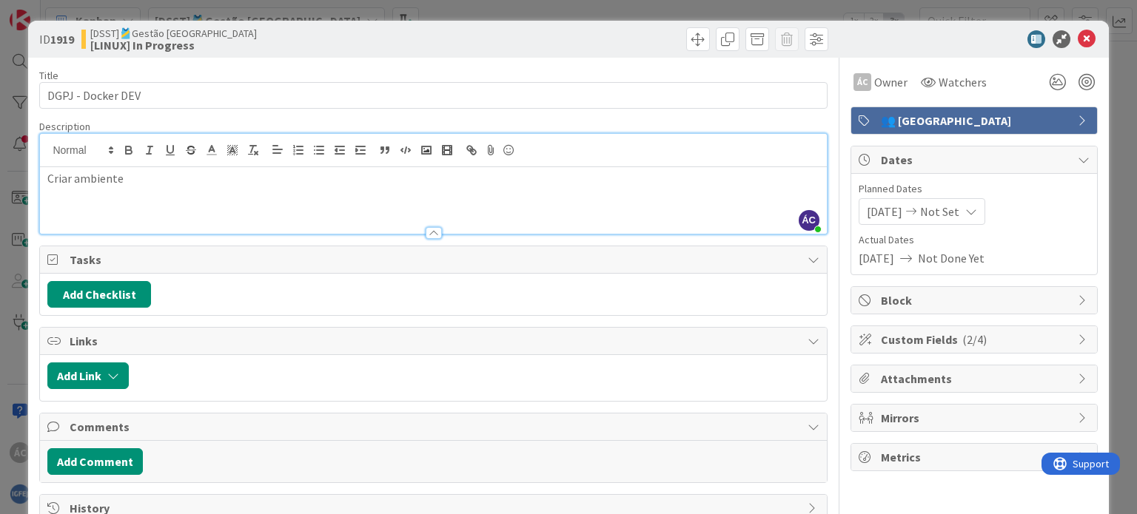
click at [1079, 34] on icon at bounding box center [1086, 39] width 18 height 18
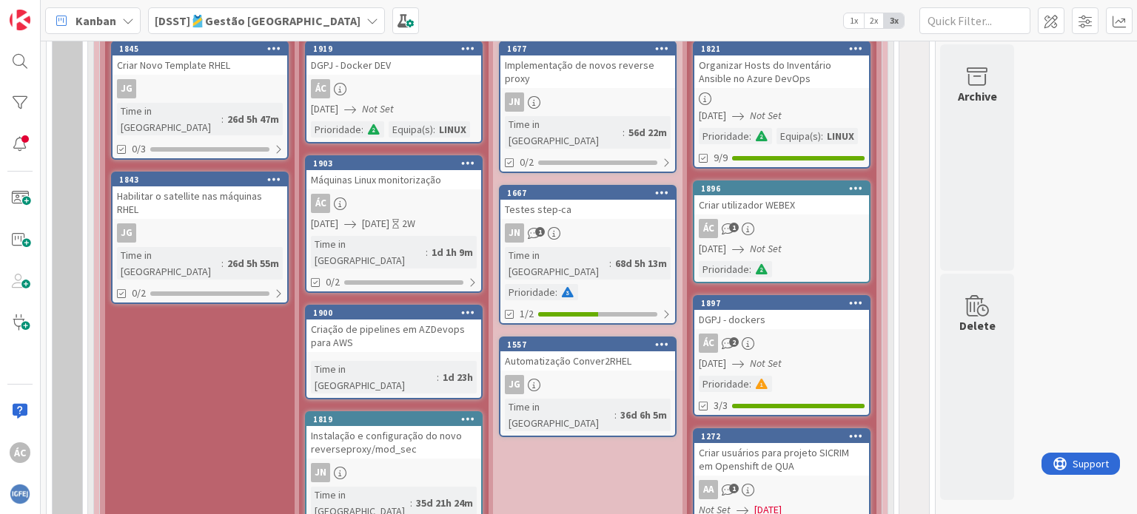
scroll to position [1393, 0]
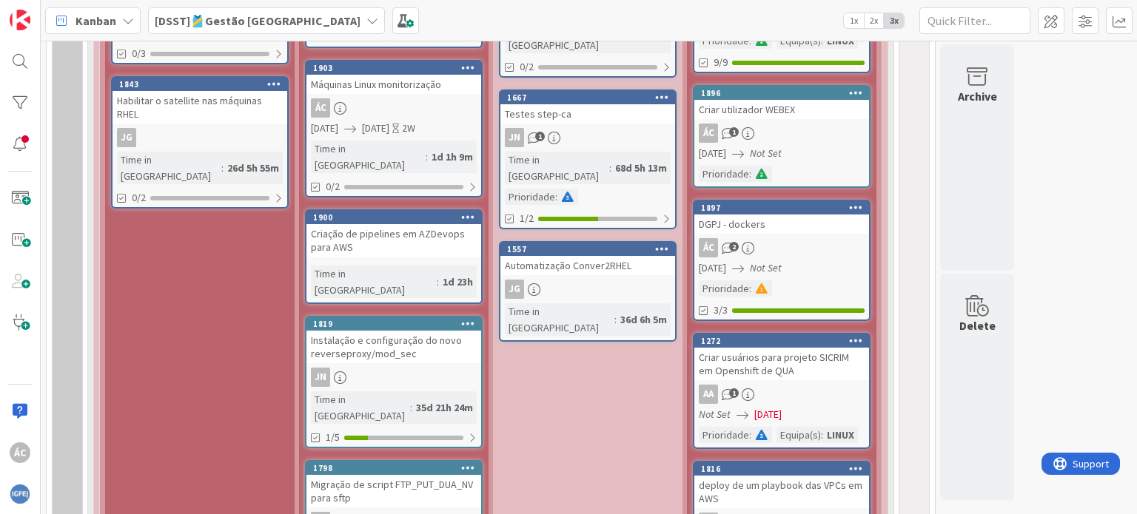
click at [781, 275] on icon "Not Set" at bounding box center [766, 267] width 32 height 13
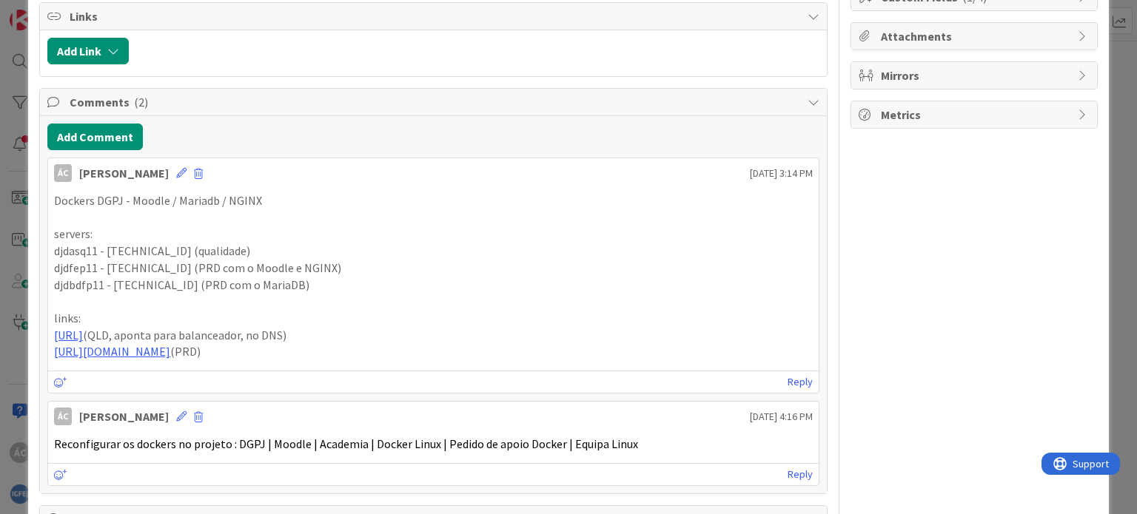
scroll to position [389, 0]
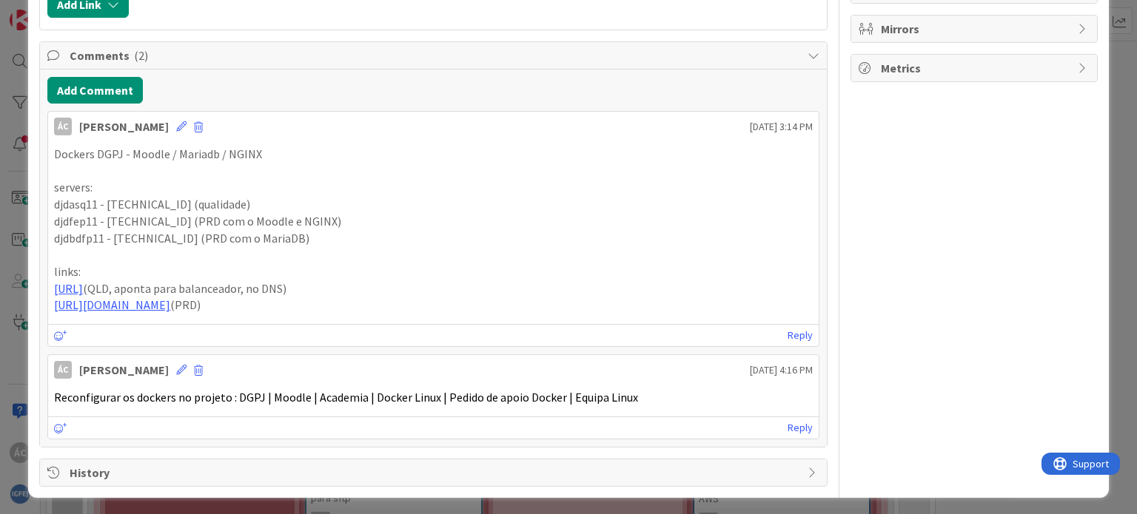
drag, startPoint x: 281, startPoint y: 300, endPoint x: 50, endPoint y: 280, distance: 231.8
click at [50, 280] on div "Dockers DGPJ - Moodle / Mariadb / NGINX servers: djdasq11 - [TECHNICAL_ID] (qua…" at bounding box center [433, 230] width 770 height 180
copy div "[URL] (QLD, aponta para balanceador, no DNS) [URL][DOMAIN_NAME] (PRD)"
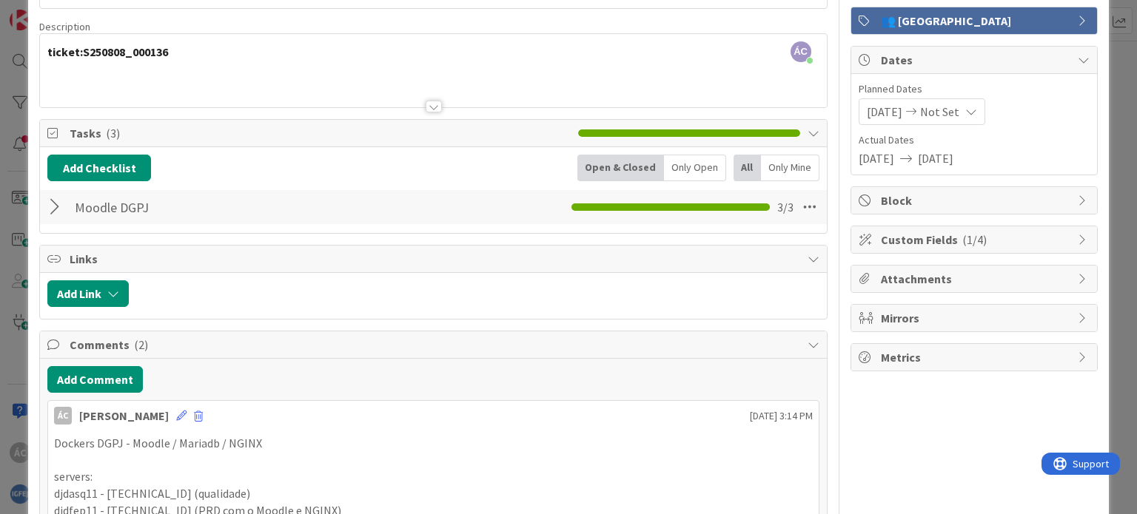
scroll to position [0, 0]
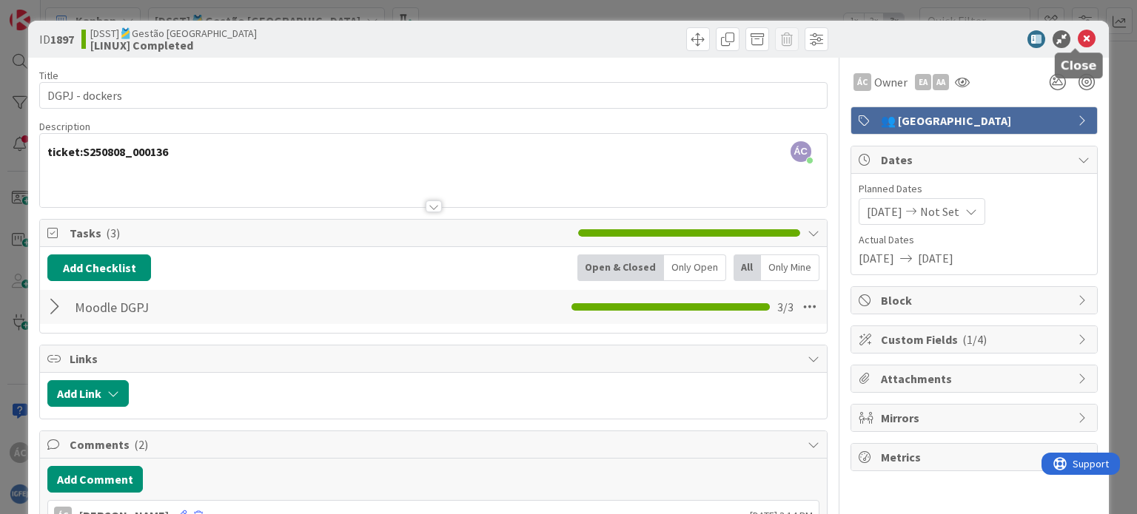
drag, startPoint x: 1082, startPoint y: 38, endPoint x: 1063, endPoint y: 50, distance: 22.2
click at [1081, 38] on icon at bounding box center [1086, 39] width 18 height 18
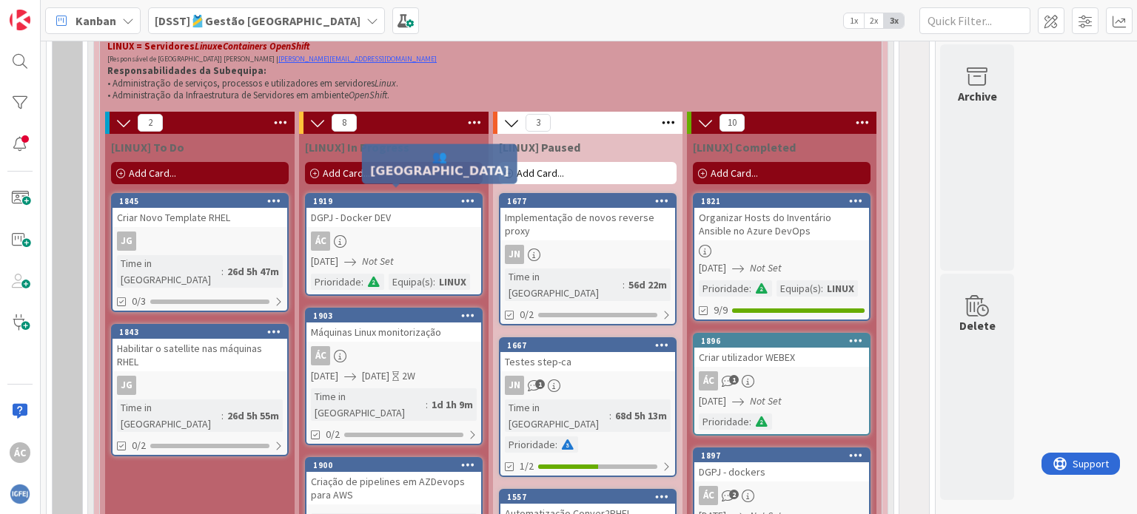
scroll to position [1171, 0]
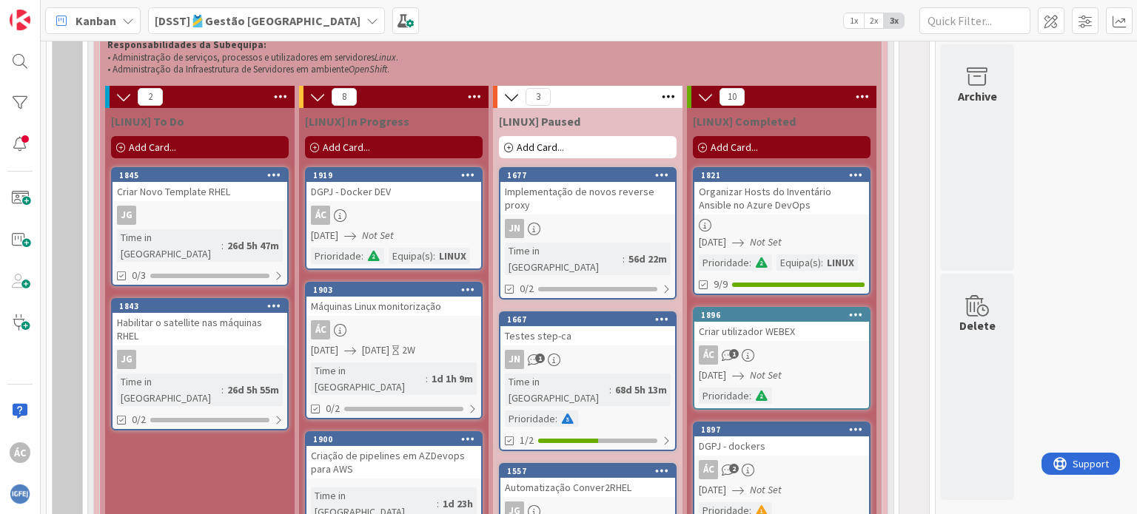
click at [394, 234] on icon "Not Set" at bounding box center [378, 235] width 32 height 13
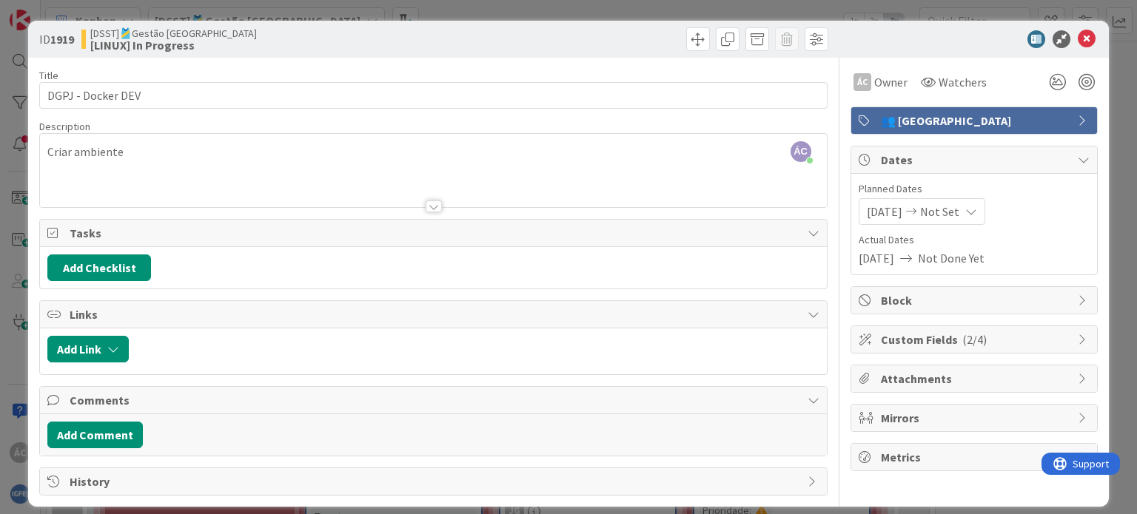
click at [152, 146] on div "ÁC [PERSON_NAME] just joined Criar ambiente" at bounding box center [433, 170] width 786 height 73
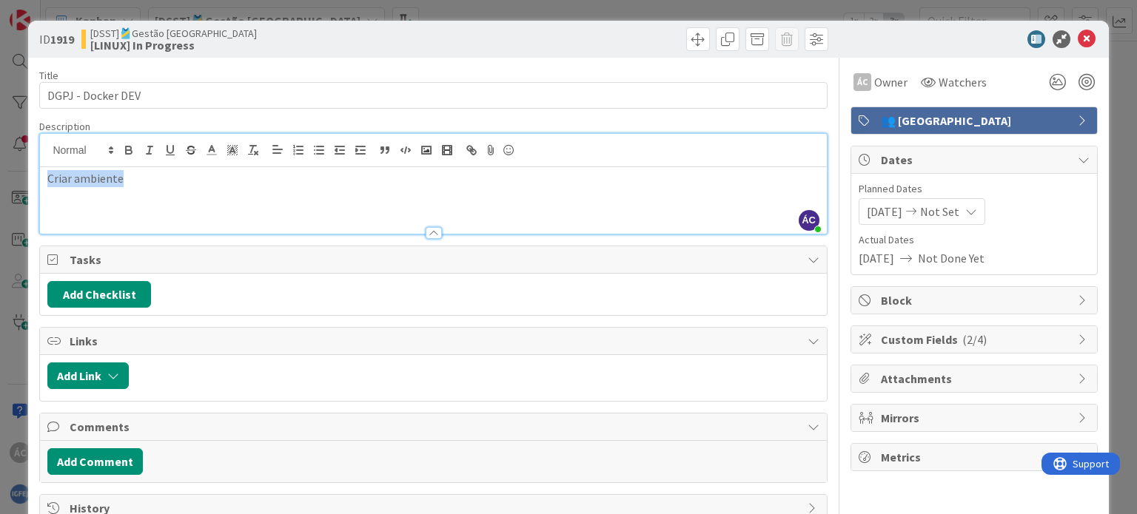
click at [9, 180] on div "ID 1919 [DSST]🎽Gestão Equipas [LINUX] In Progress Title 17 / 128 DGPJ - Docker …" at bounding box center [568, 257] width 1137 height 514
click at [164, 183] on p "Criar ambiente" at bounding box center [432, 178] width 771 height 17
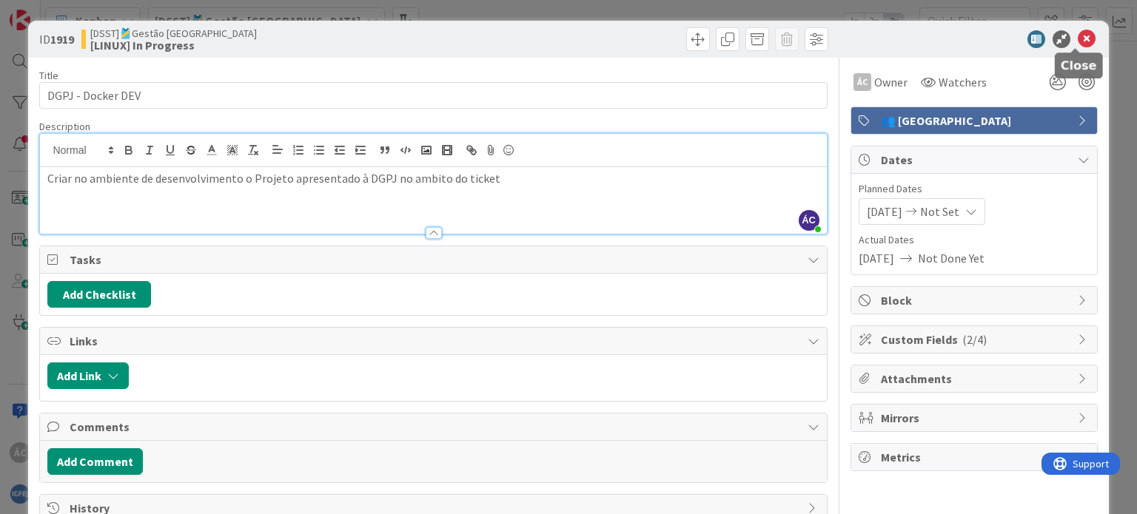
click at [1077, 36] on icon at bounding box center [1086, 39] width 18 height 18
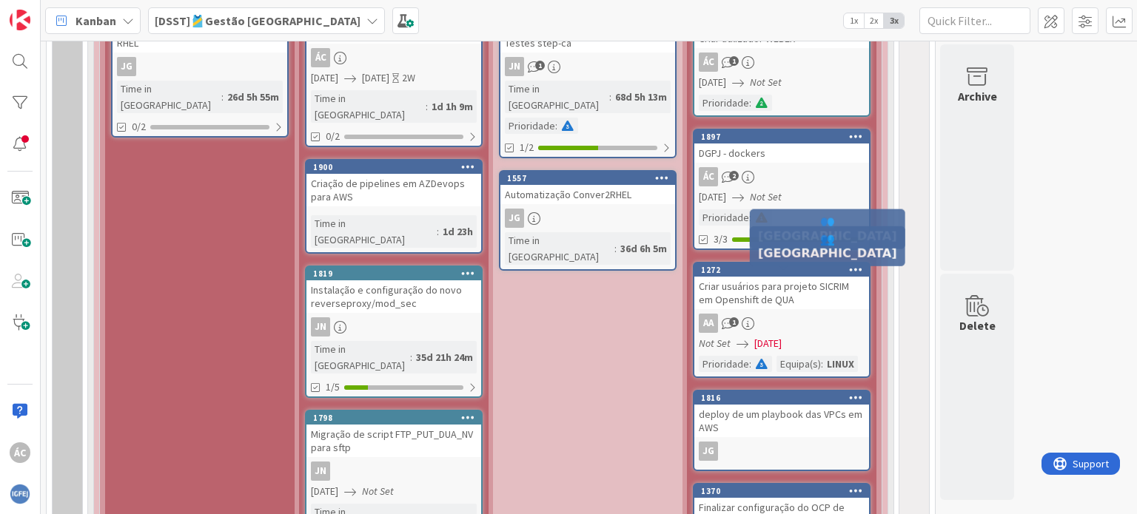
scroll to position [1467, 0]
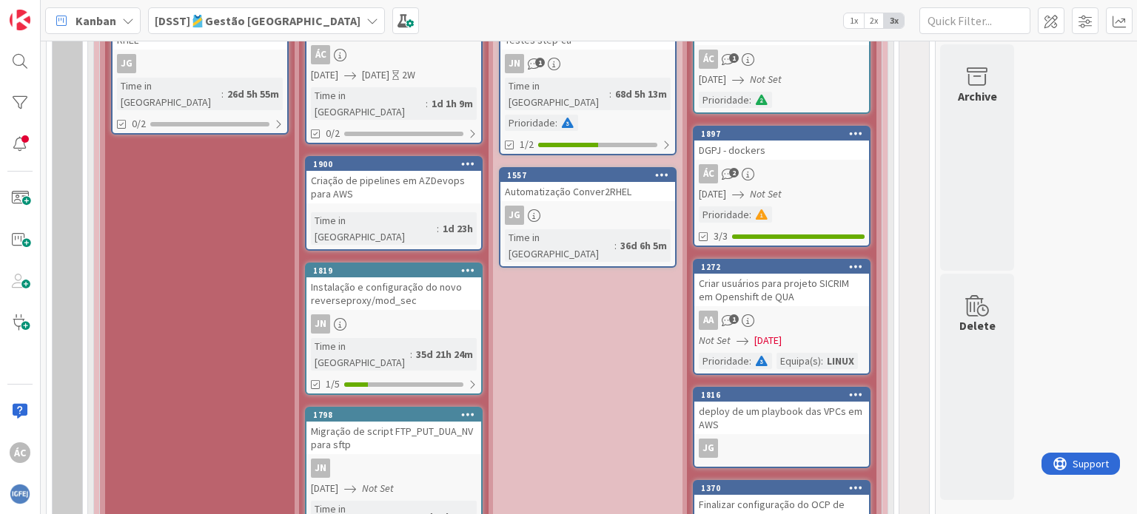
click at [781, 189] on icon "Not Set" at bounding box center [766, 193] width 32 height 13
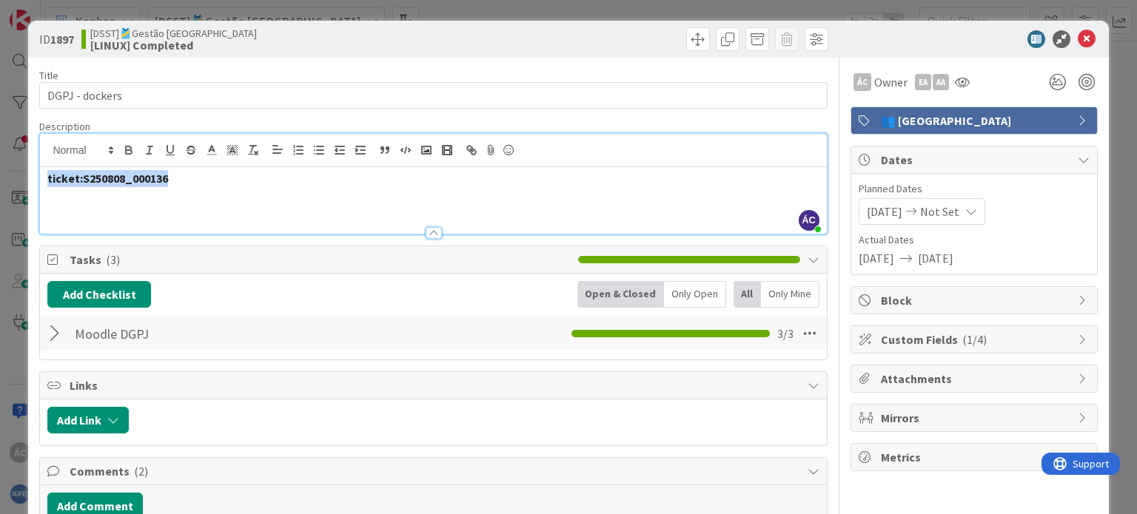
drag, startPoint x: 198, startPoint y: 153, endPoint x: 40, endPoint y: 153, distance: 158.4
click at [40, 153] on div "ÁC [PERSON_NAME] just joined ticket:S250808_000136" at bounding box center [433, 184] width 786 height 100
copy strong "ticket:S250808_000136"
click at [1080, 34] on icon at bounding box center [1086, 39] width 18 height 18
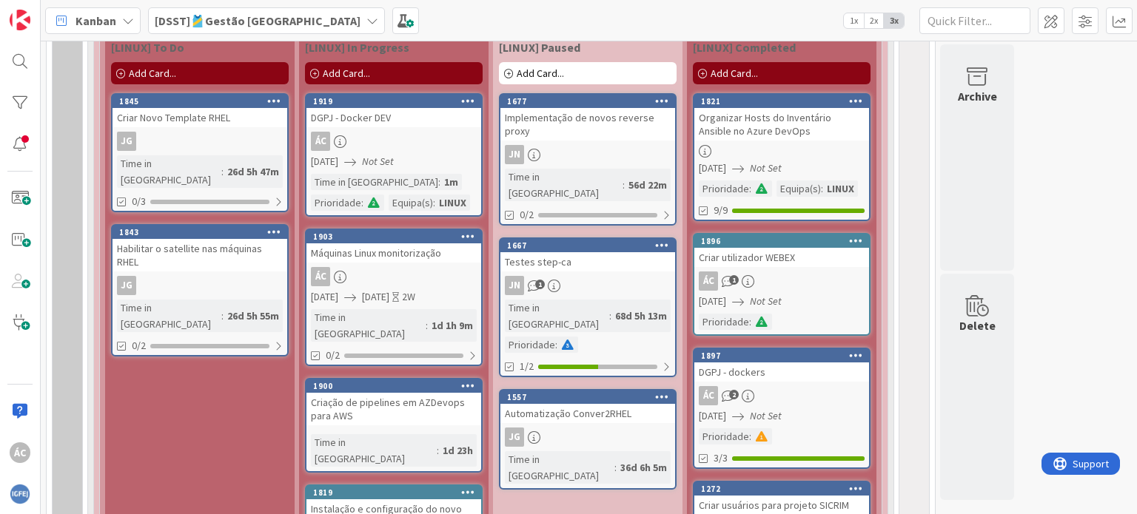
click at [406, 175] on link "1919 DGPJ - Docker DEV ÁC [DATE] Not Set Time in [GEOGRAPHIC_DATA] : 1m Priorid…" at bounding box center [394, 155] width 178 height 124
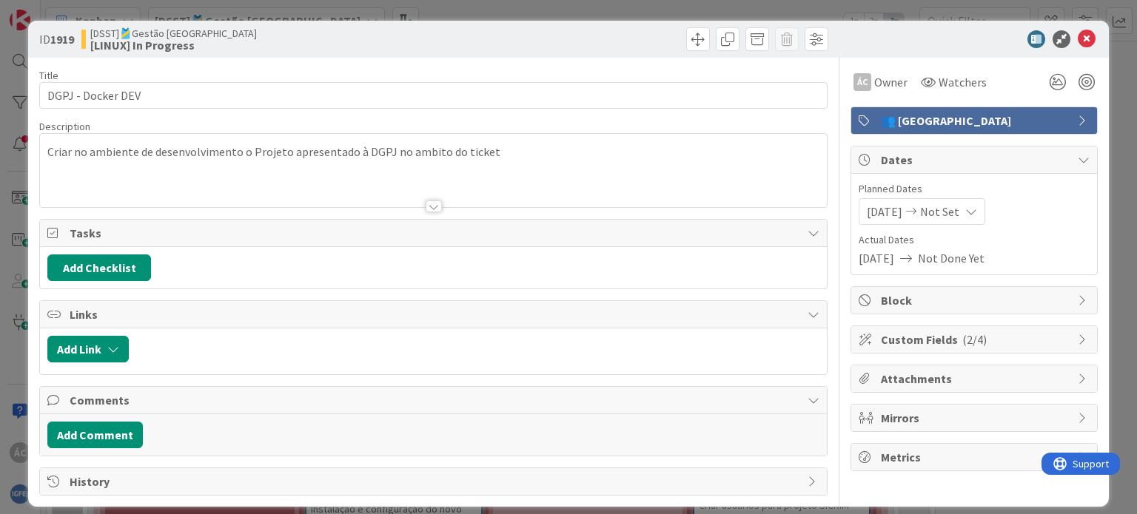
click at [556, 151] on div "Criar no ambiente de desenvolvimento o Projeto apresentado à DGPJ no ambito do …" at bounding box center [433, 170] width 786 height 73
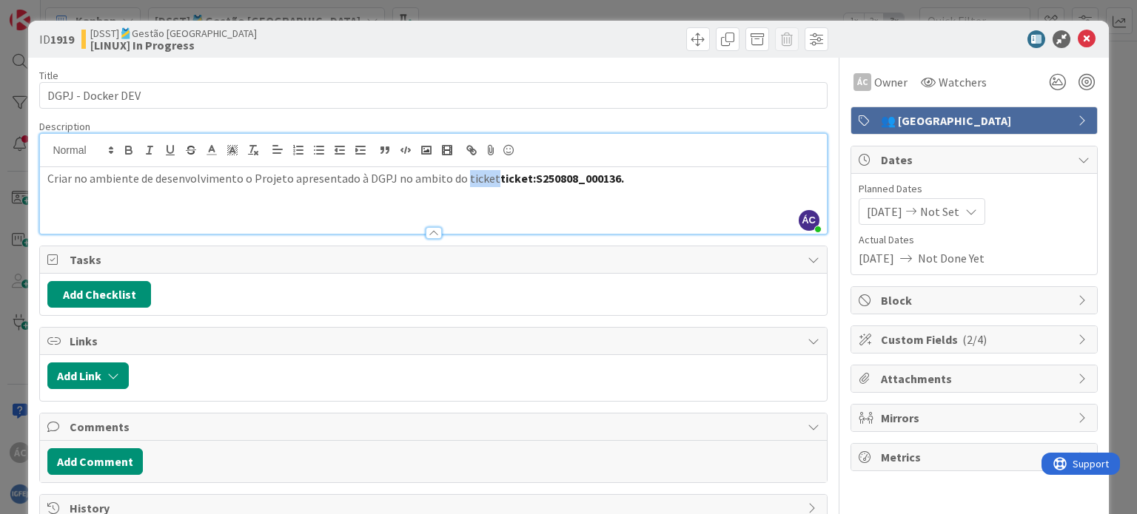
drag, startPoint x: 484, startPoint y: 182, endPoint x: 458, endPoint y: 182, distance: 25.9
click at [458, 182] on p "Criar no ambiente de desenvolvimento o Projeto apresentado à DGPJ no ambito do …" at bounding box center [432, 178] width 771 height 17
click at [688, 187] on div "Criar no ambiente de desenvolvimento o Projeto apresentado à DGPJ no ambito do …" at bounding box center [433, 200] width 786 height 67
drag, startPoint x: 572, startPoint y: 181, endPoint x: 457, endPoint y: 189, distance: 114.9
click at [457, 189] on div "Criar no ambiente de desenvolvimento o Projeto apresentado à DGPJ no ambito do …" at bounding box center [433, 200] width 786 height 67
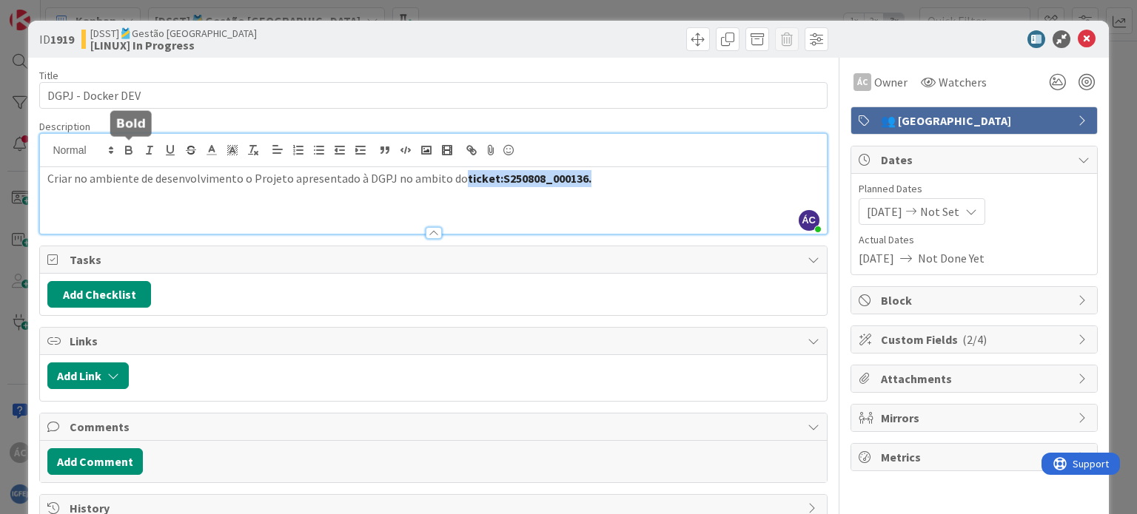
click at [127, 147] on icon "button" at bounding box center [128, 149] width 5 height 4
click at [498, 206] on div "Criar no ambiente de desenvolvimento o Projeto apresentado à DGPJ no ambito do …" at bounding box center [433, 200] width 786 height 67
click at [577, 202] on div "Criar no ambiente de desenvolvimento o Projeto apresentado à DGPJ no ambito do …" at bounding box center [433, 200] width 786 height 67
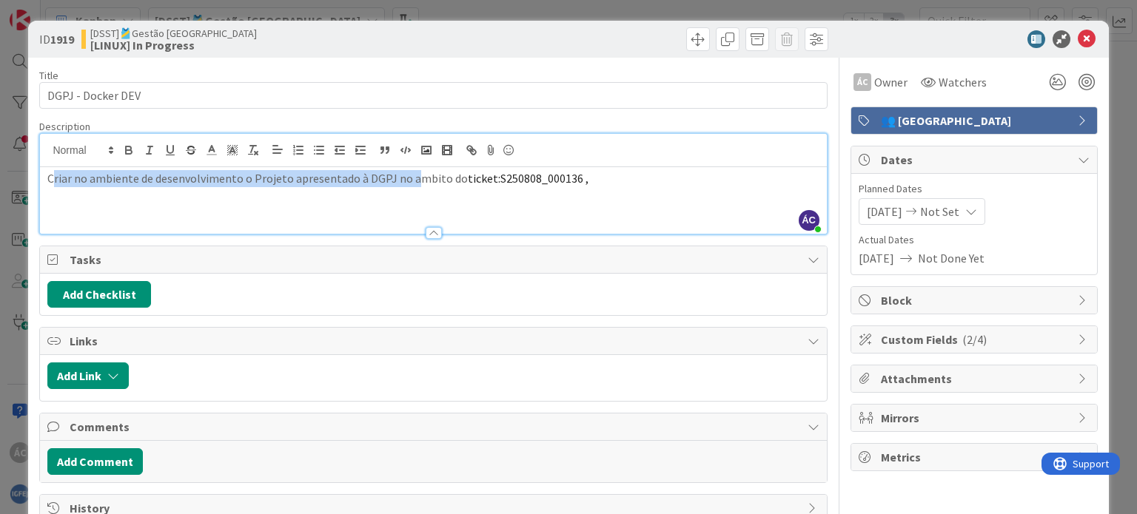
drag, startPoint x: 62, startPoint y: 182, endPoint x: 408, endPoint y: 177, distance: 345.6
click at [408, 177] on p "Criar no ambiente de desenvolvimento o Projeto apresentado à DGPJ no ambito do …" at bounding box center [432, 178] width 771 height 17
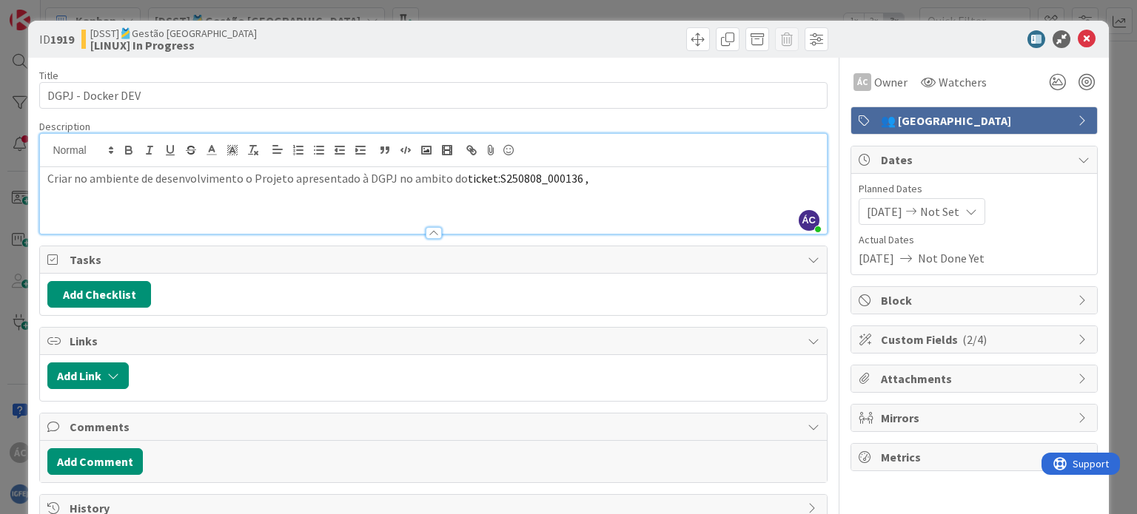
click at [603, 182] on p "Criar no ambiente de desenvolvimento o Projeto apresentado à DGPJ no ambito do …" at bounding box center [432, 178] width 771 height 17
click at [670, 283] on div "Add Checklist" at bounding box center [432, 294] width 771 height 27
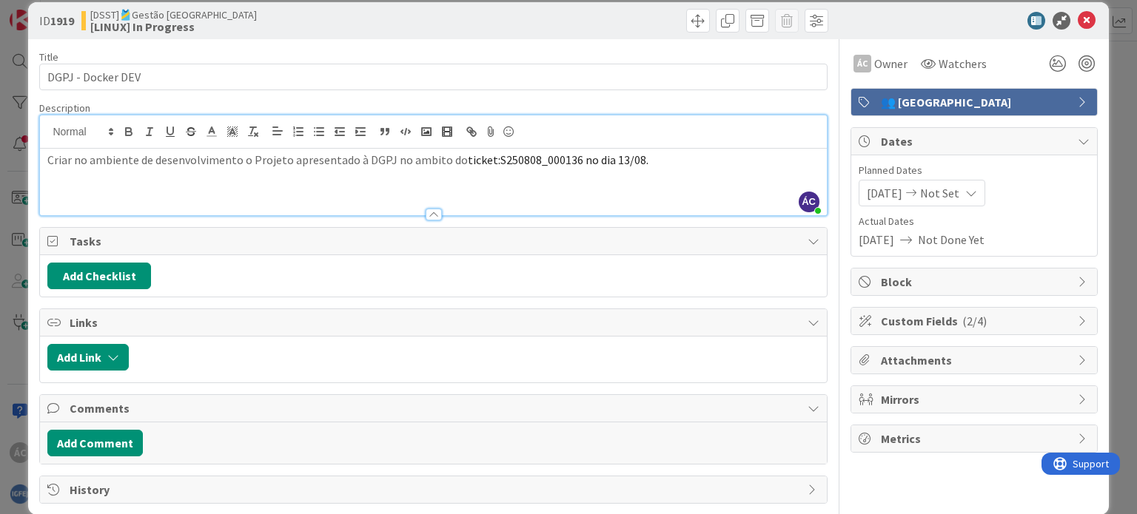
scroll to position [36, 0]
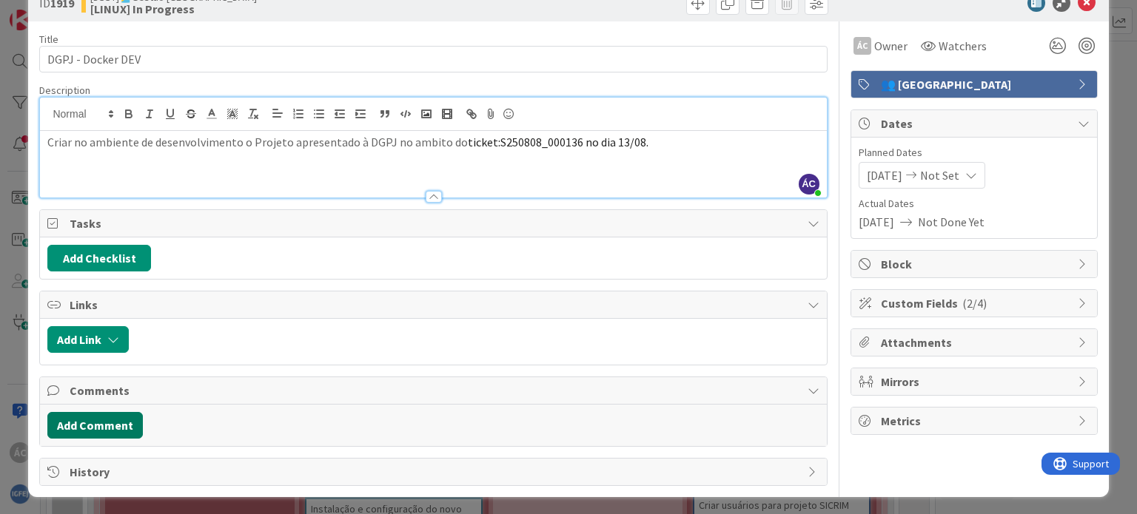
click at [82, 422] on button "Add Comment" at bounding box center [94, 425] width 95 height 27
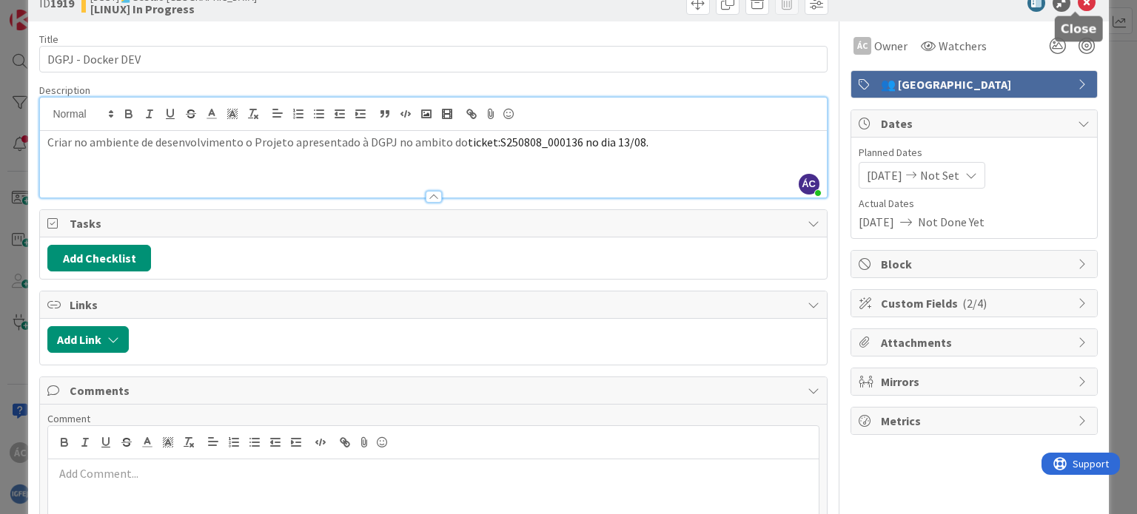
click at [1077, 8] on icon at bounding box center [1086, 3] width 18 height 18
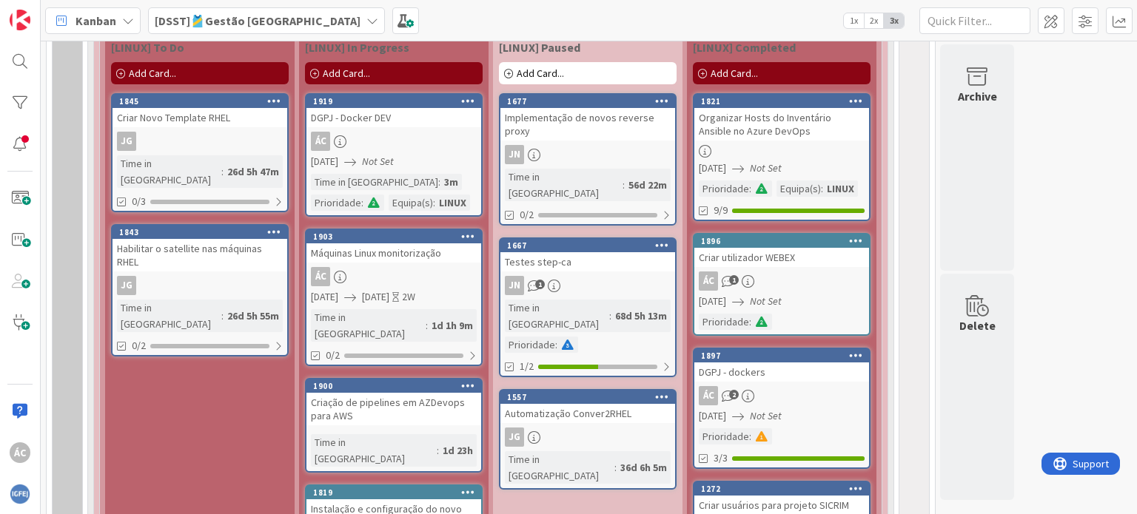
click at [402, 141] on div "ÁC" at bounding box center [393, 141] width 175 height 19
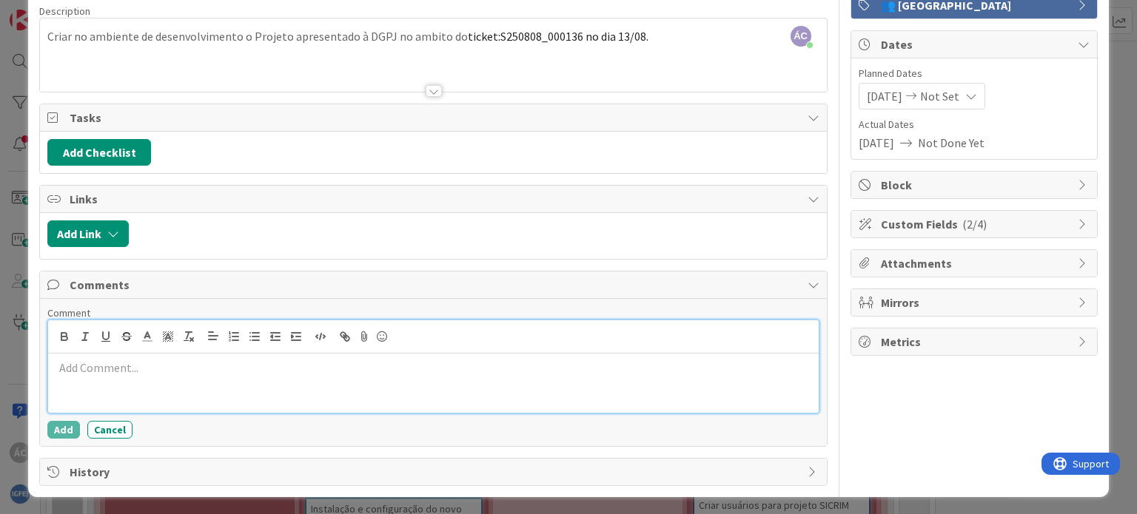
click at [141, 369] on p at bounding box center [433, 368] width 758 height 17
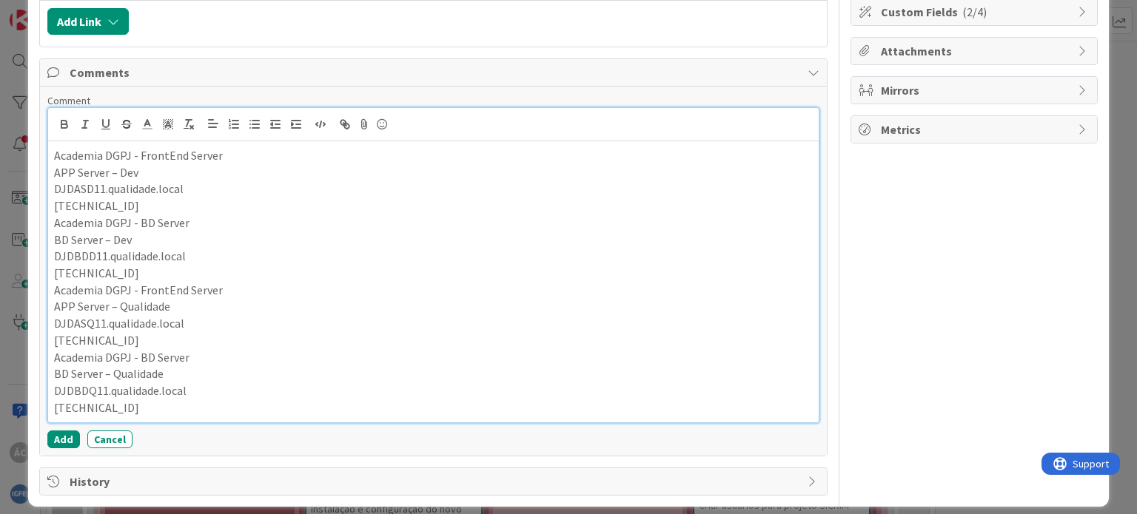
scroll to position [337, 0]
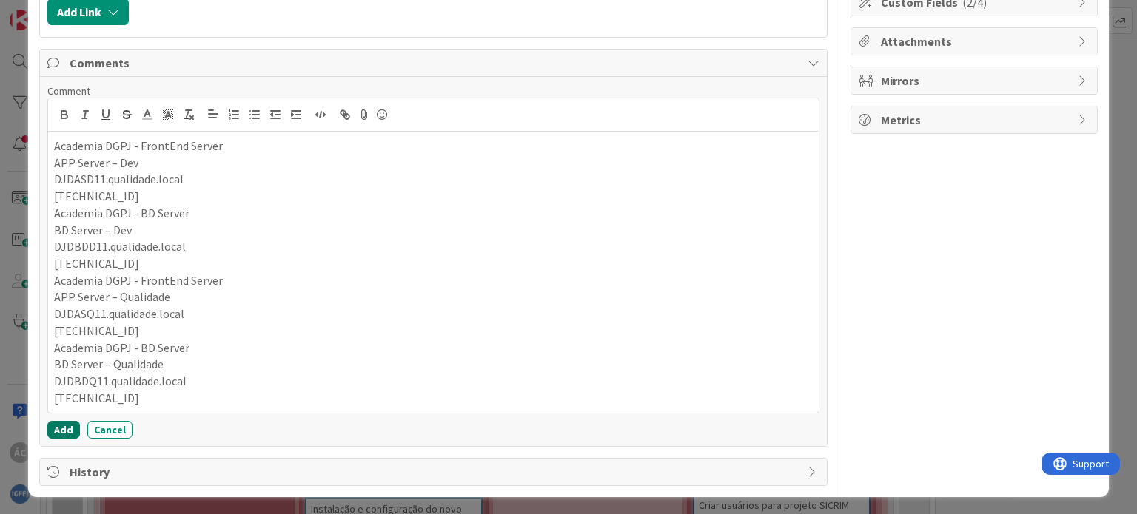
click at [57, 426] on button "Add" at bounding box center [63, 430] width 33 height 18
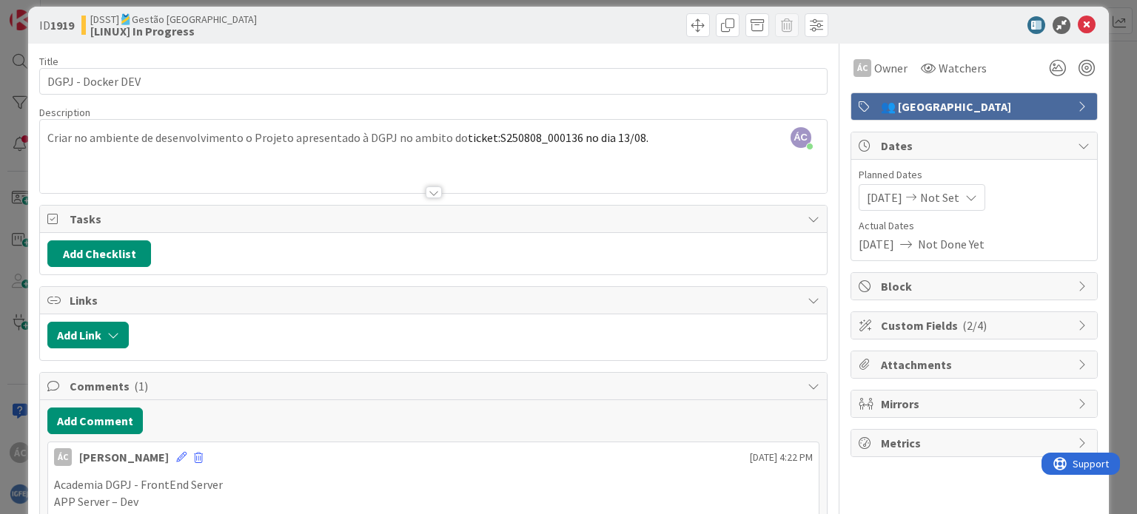
scroll to position [0, 0]
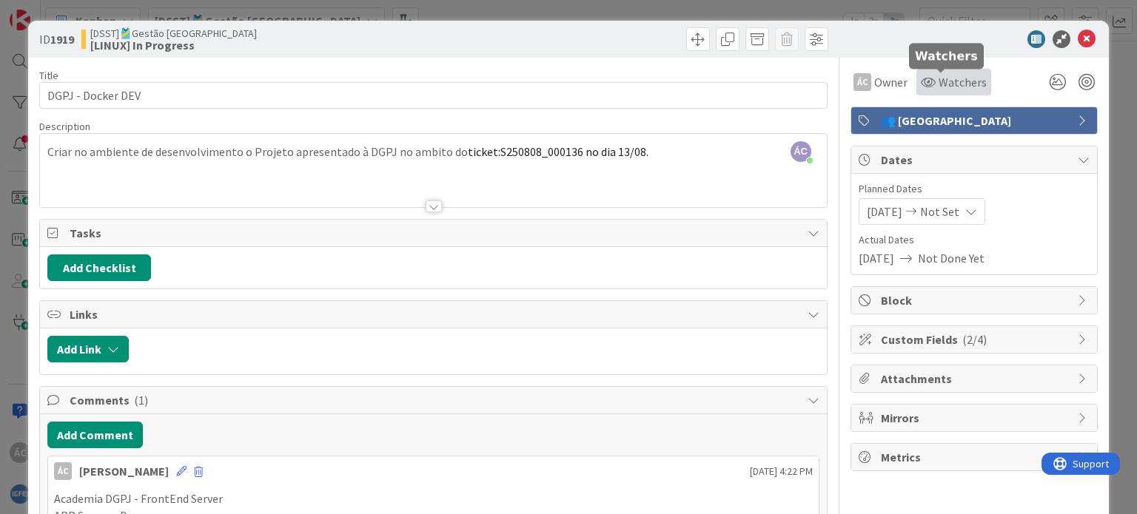
click at [938, 73] on span "Watchers" at bounding box center [962, 82] width 48 height 18
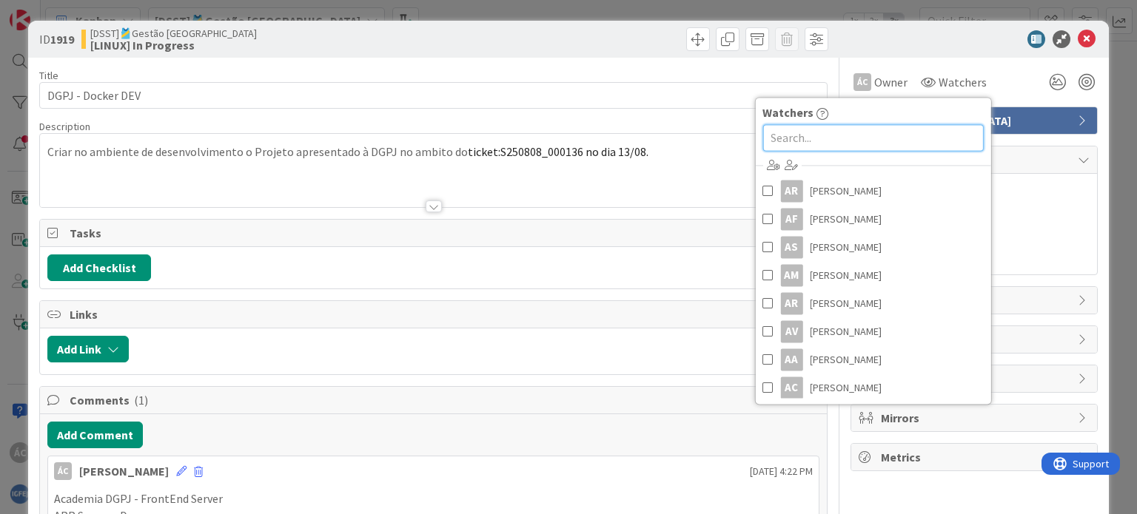
click at [844, 134] on input "text" at bounding box center [872, 137] width 221 height 27
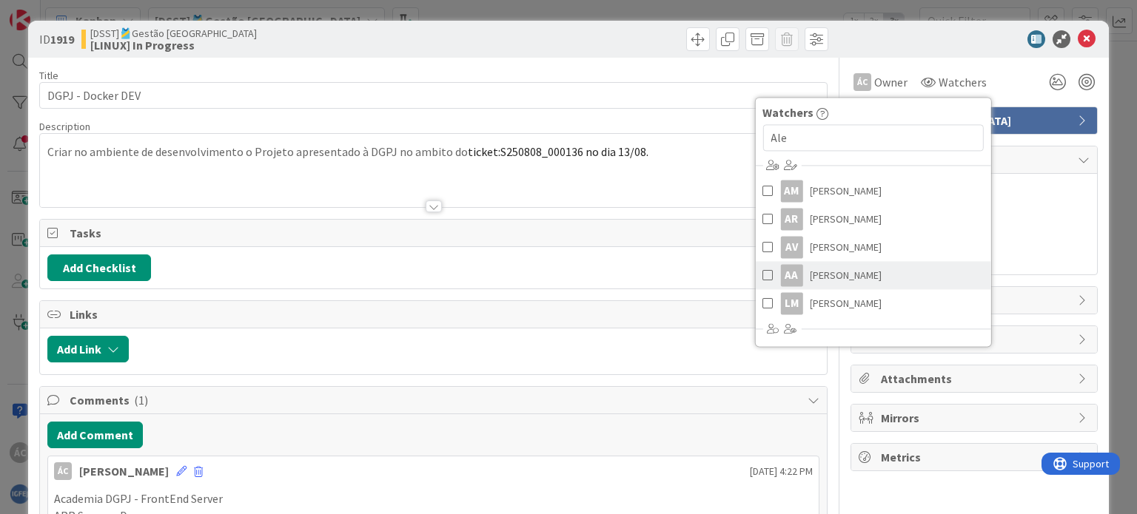
click at [860, 272] on span "[PERSON_NAME]" at bounding box center [846, 275] width 72 height 22
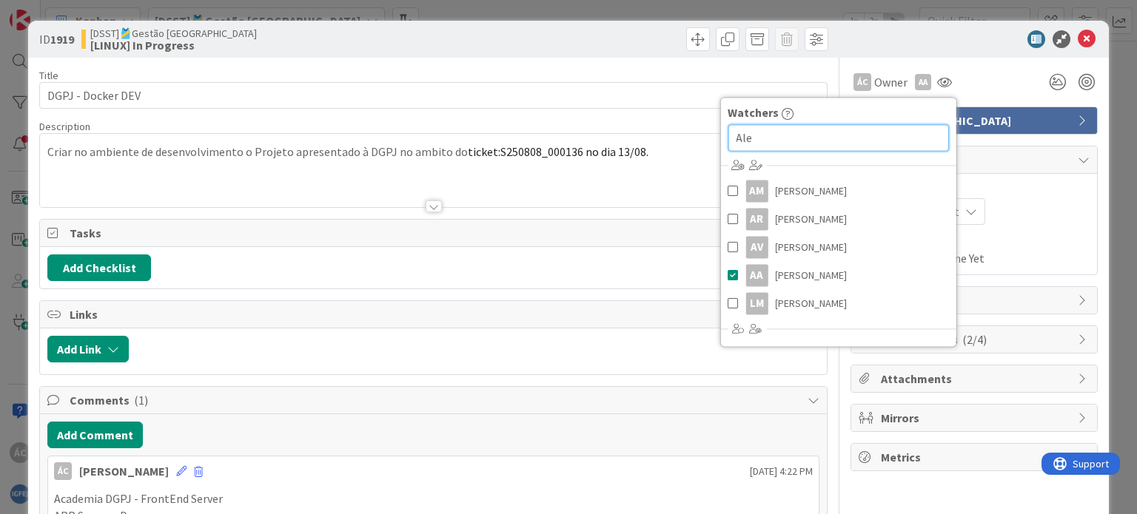
drag, startPoint x: 779, startPoint y: 143, endPoint x: 651, endPoint y: 143, distance: 128.0
click at [651, 143] on div "Title 17 / 128 DGPJ - Docker DEV Description ÁC [PERSON_NAME] just joined Criar…" at bounding box center [567, 449] width 1057 height 783
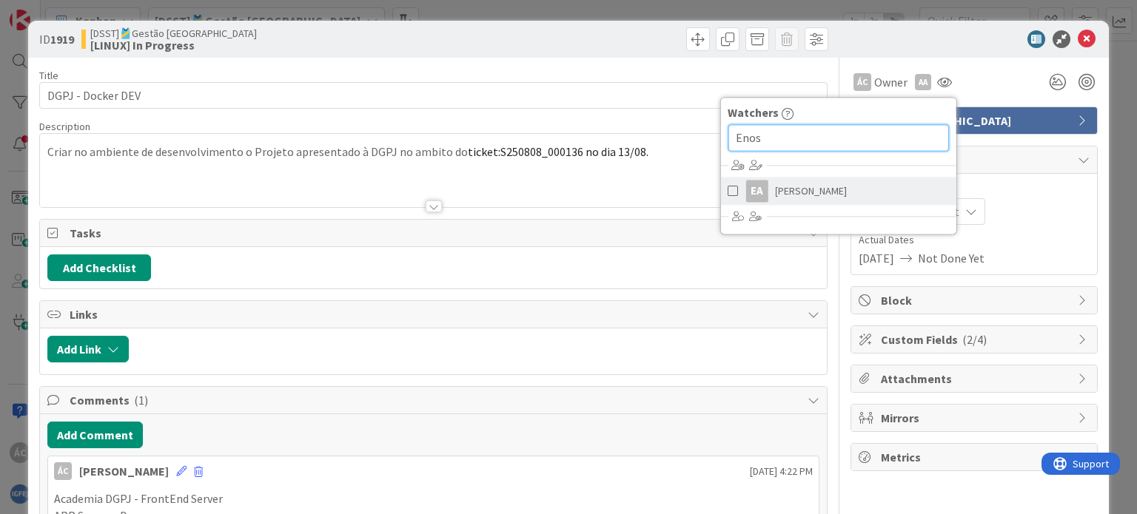
type input "Enos"
click at [797, 188] on span "[PERSON_NAME]" at bounding box center [811, 191] width 72 height 22
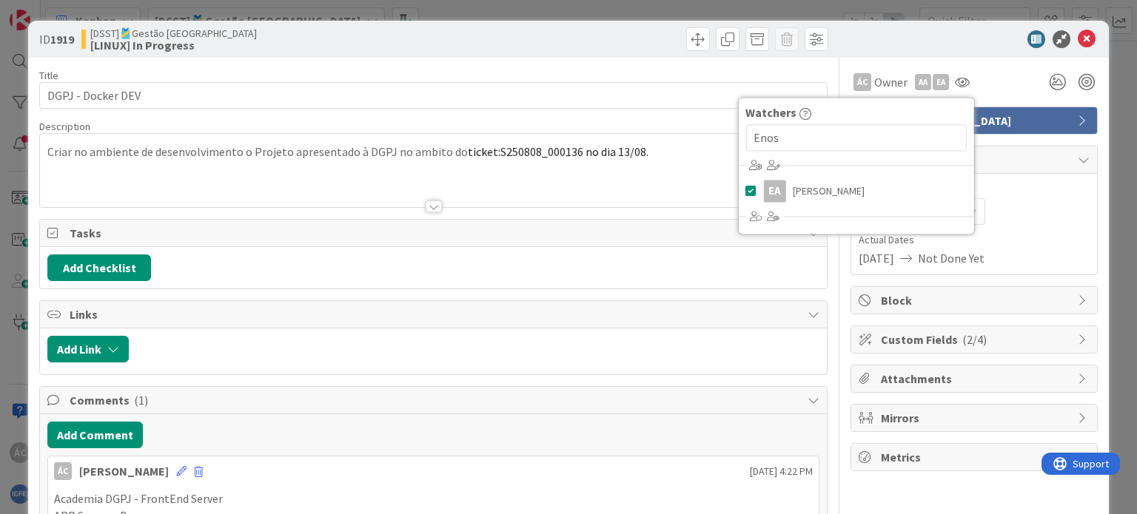
click at [1052, 176] on div "Planned Dates [DATE] Not Set Actual Dates [DATE] Not Done Yet" at bounding box center [974, 224] width 246 height 101
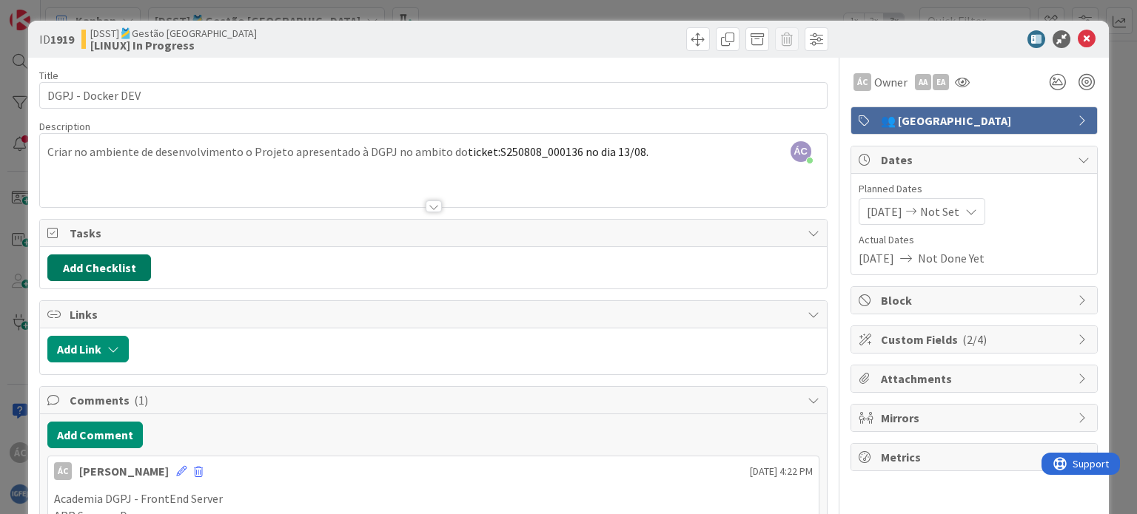
click at [118, 263] on button "Add Checklist" at bounding box center [99, 268] width 104 height 27
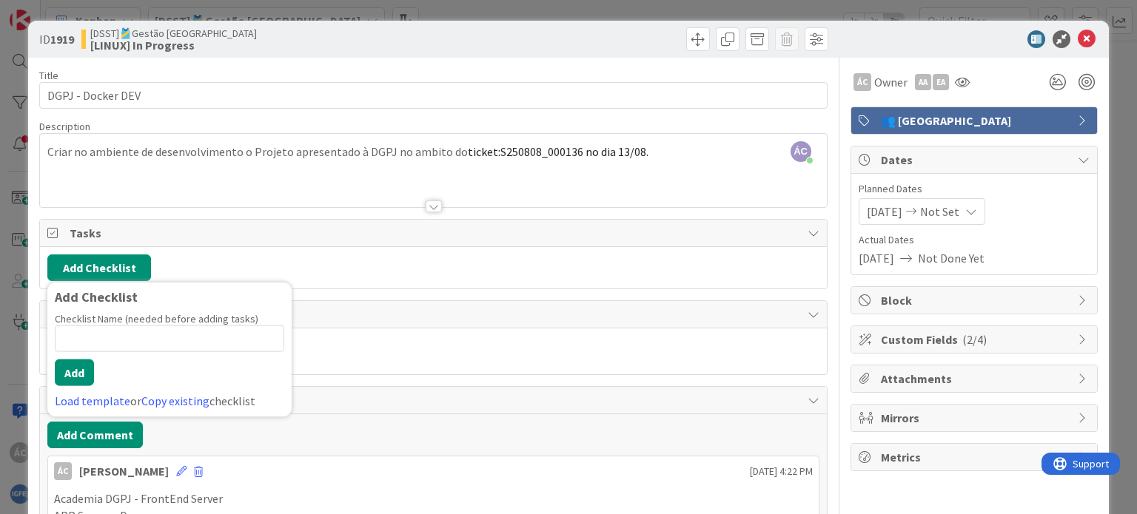
click at [131, 322] on label "Checklist Name (needed before adding tasks)" at bounding box center [157, 318] width 204 height 13
click at [129, 332] on input at bounding box center [169, 339] width 229 height 27
click at [132, 343] on input at bounding box center [169, 339] width 229 height 27
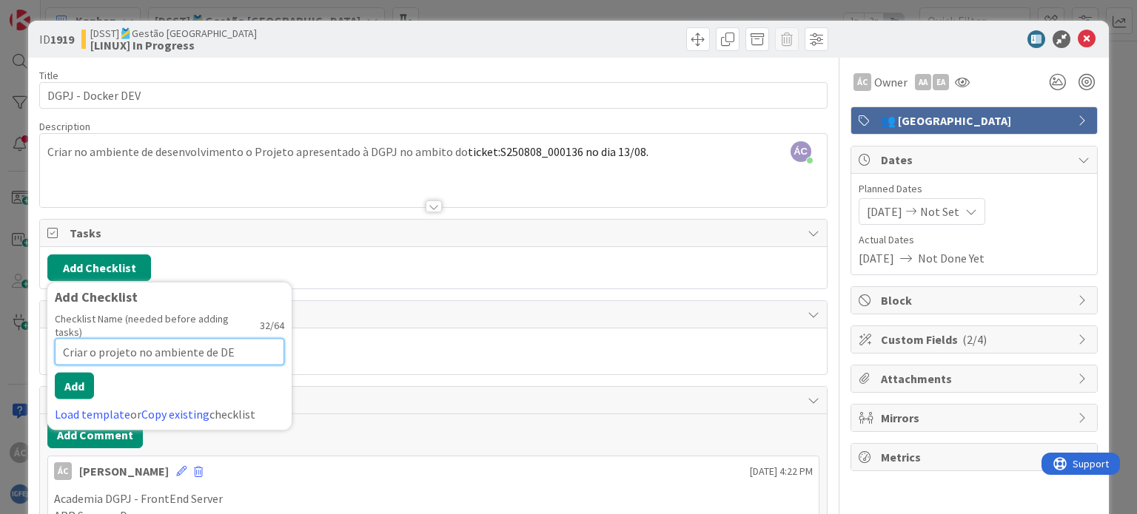
type input "Criar o projeto no ambiente de DEV"
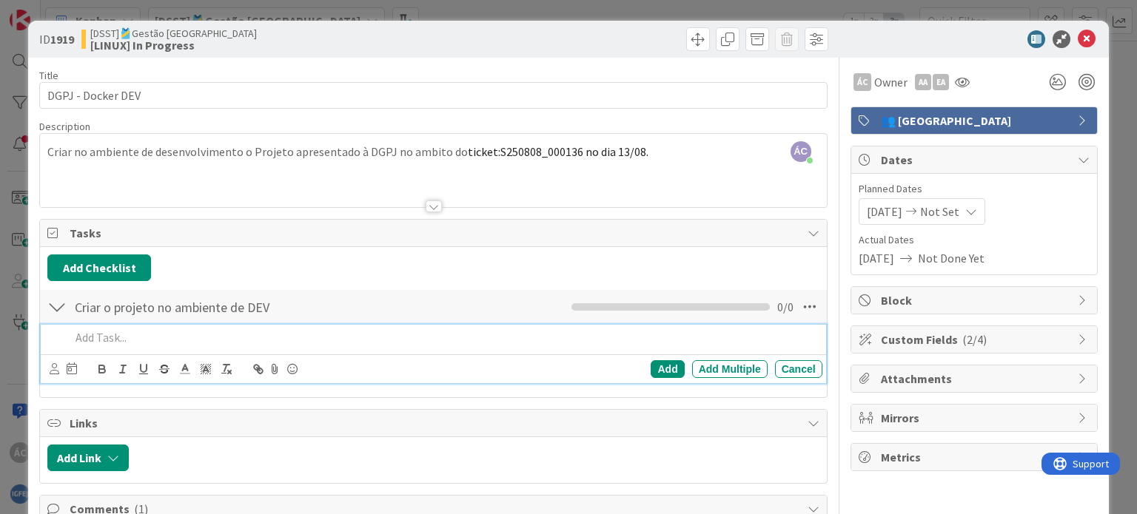
click at [312, 334] on p at bounding box center [442, 337] width 745 height 17
click at [651, 369] on div "Add" at bounding box center [666, 369] width 33 height 18
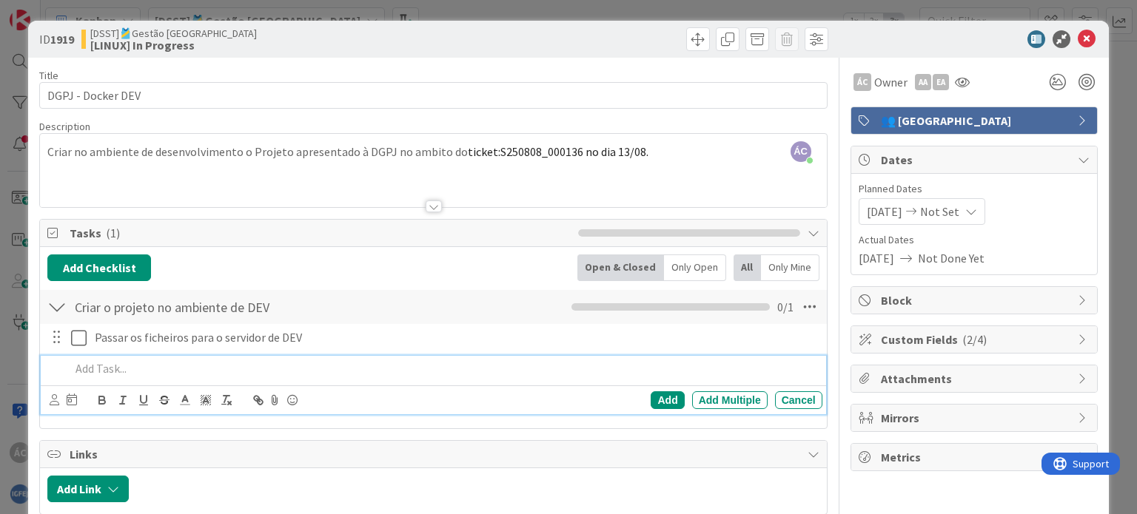
click at [175, 363] on p at bounding box center [442, 368] width 745 height 17
click at [663, 394] on div "Add" at bounding box center [666, 400] width 33 height 18
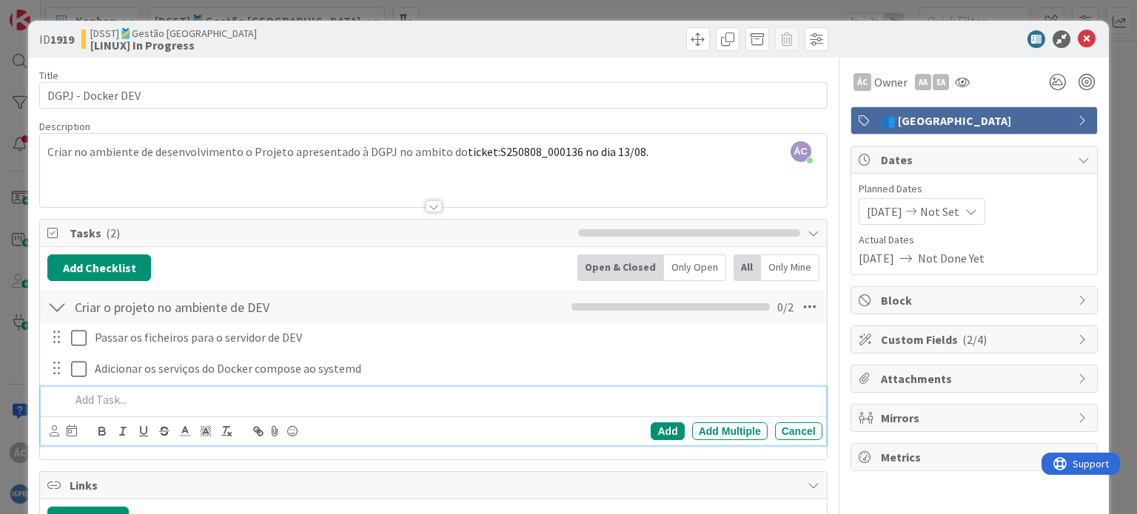
click at [189, 399] on p at bounding box center [442, 399] width 745 height 17
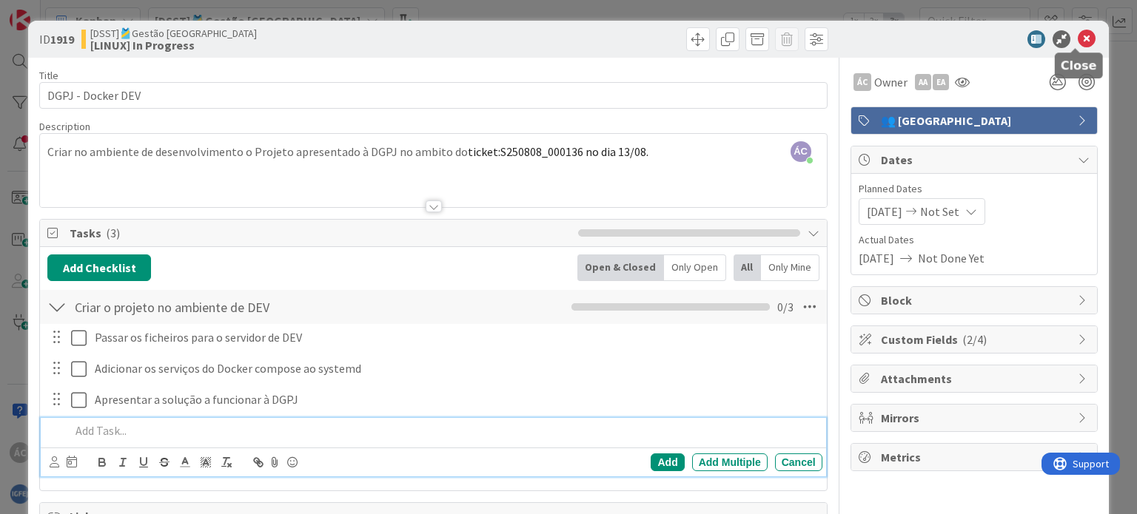
click at [1077, 41] on icon at bounding box center [1086, 39] width 18 height 18
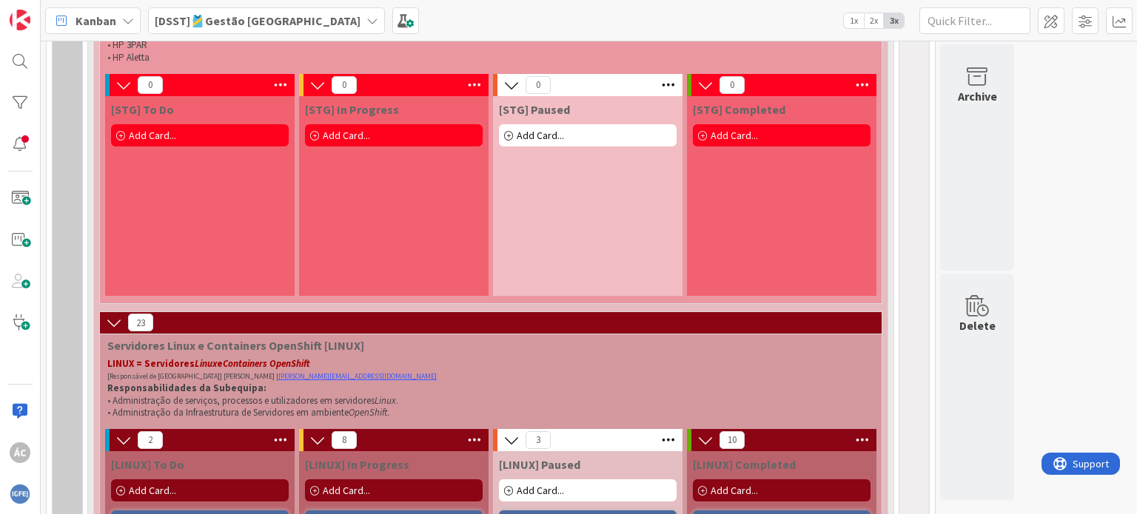
scroll to position [801, 0]
